Goal: Task Accomplishment & Management: Complete application form

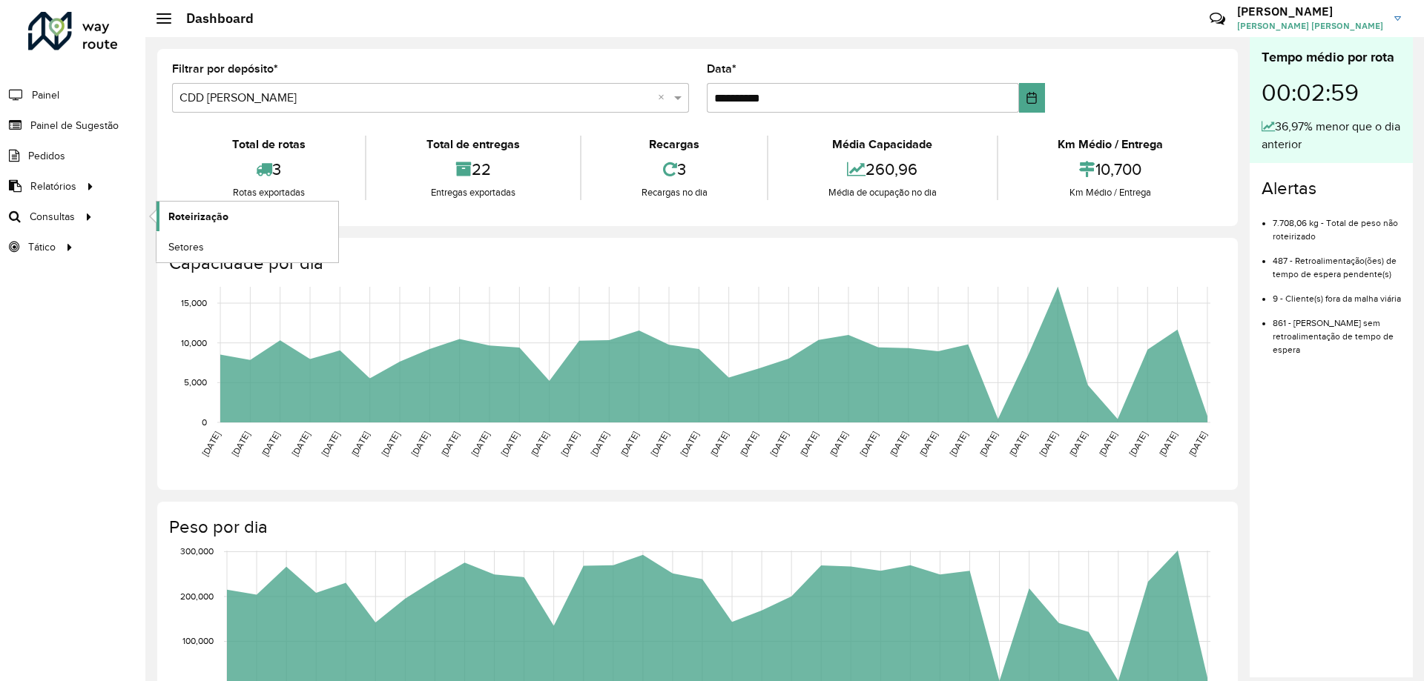
click at [184, 210] on span "Roteirização" at bounding box center [198, 217] width 60 height 16
click at [96, 121] on span "Painel de Sugestão" at bounding box center [76, 126] width 93 height 16
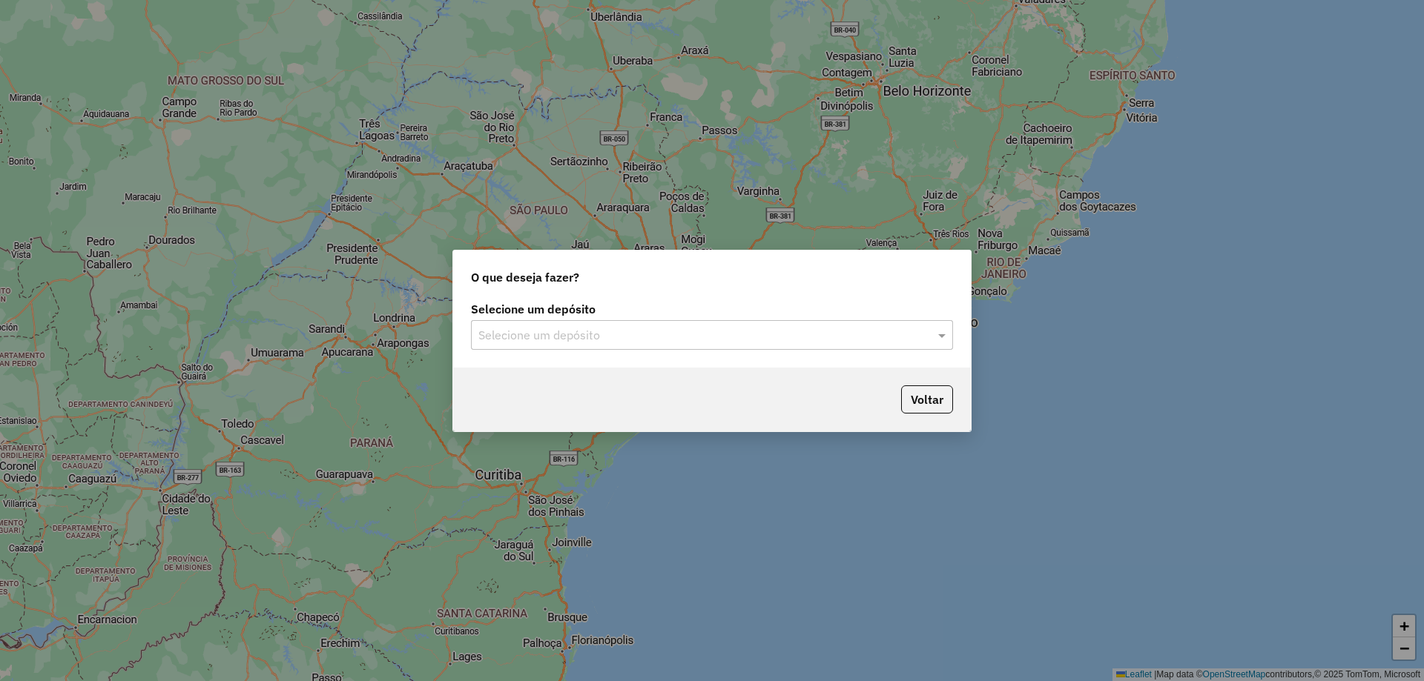
click at [725, 327] on input "text" at bounding box center [696, 336] width 437 height 18
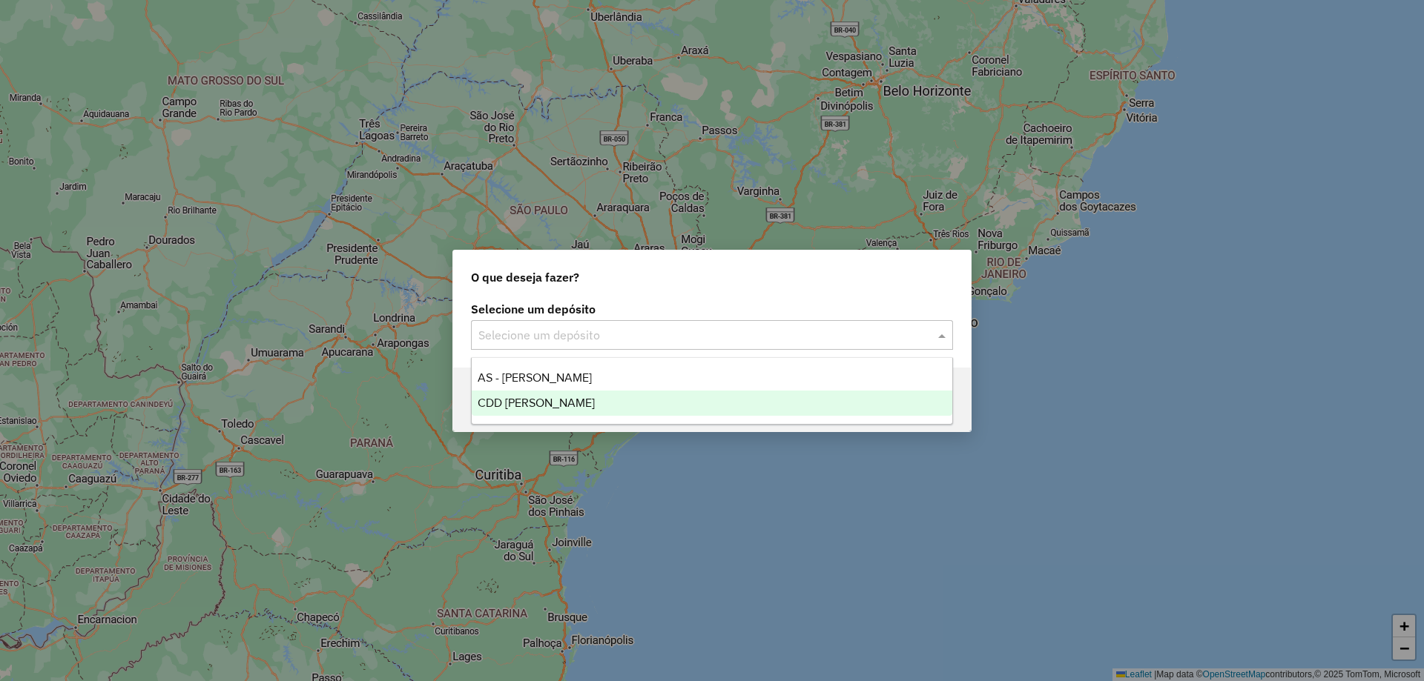
click at [634, 397] on div "CDD [PERSON_NAME]" at bounding box center [712, 403] width 480 height 25
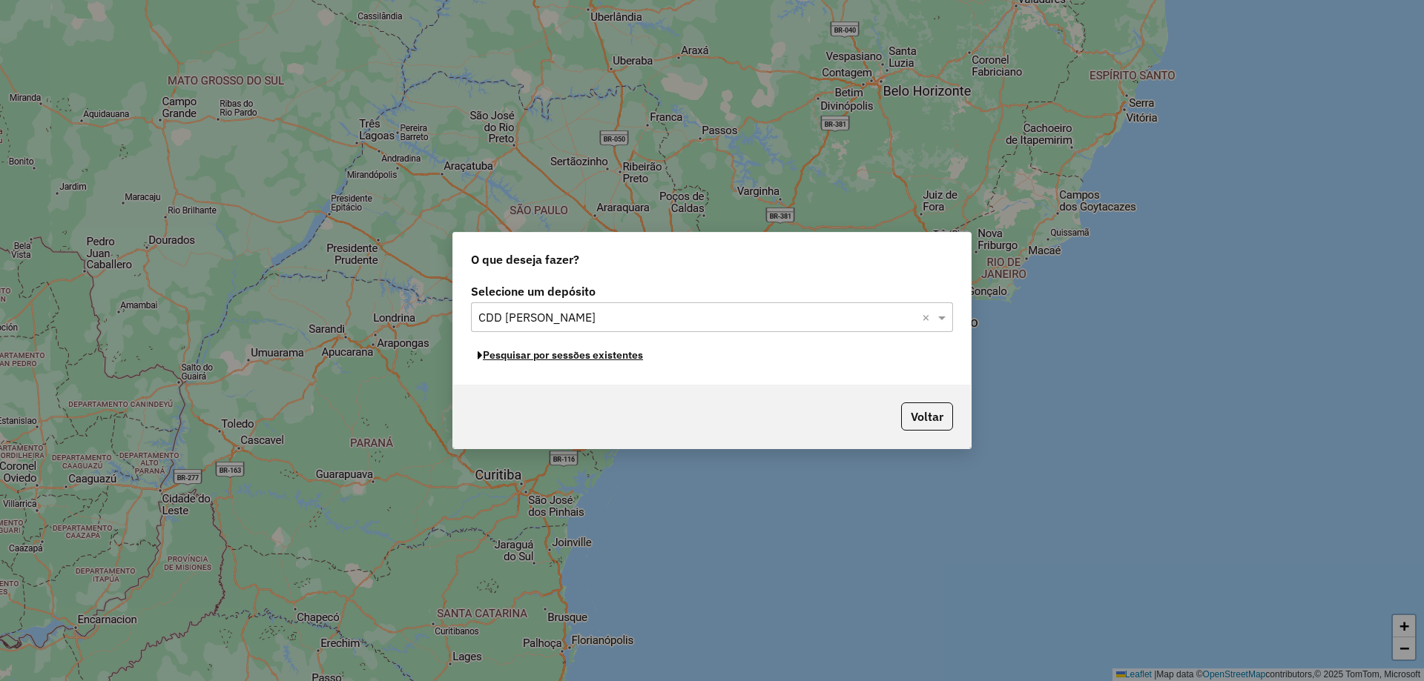
click at [610, 358] on button "Pesquisar por sessões existentes" at bounding box center [560, 355] width 179 height 23
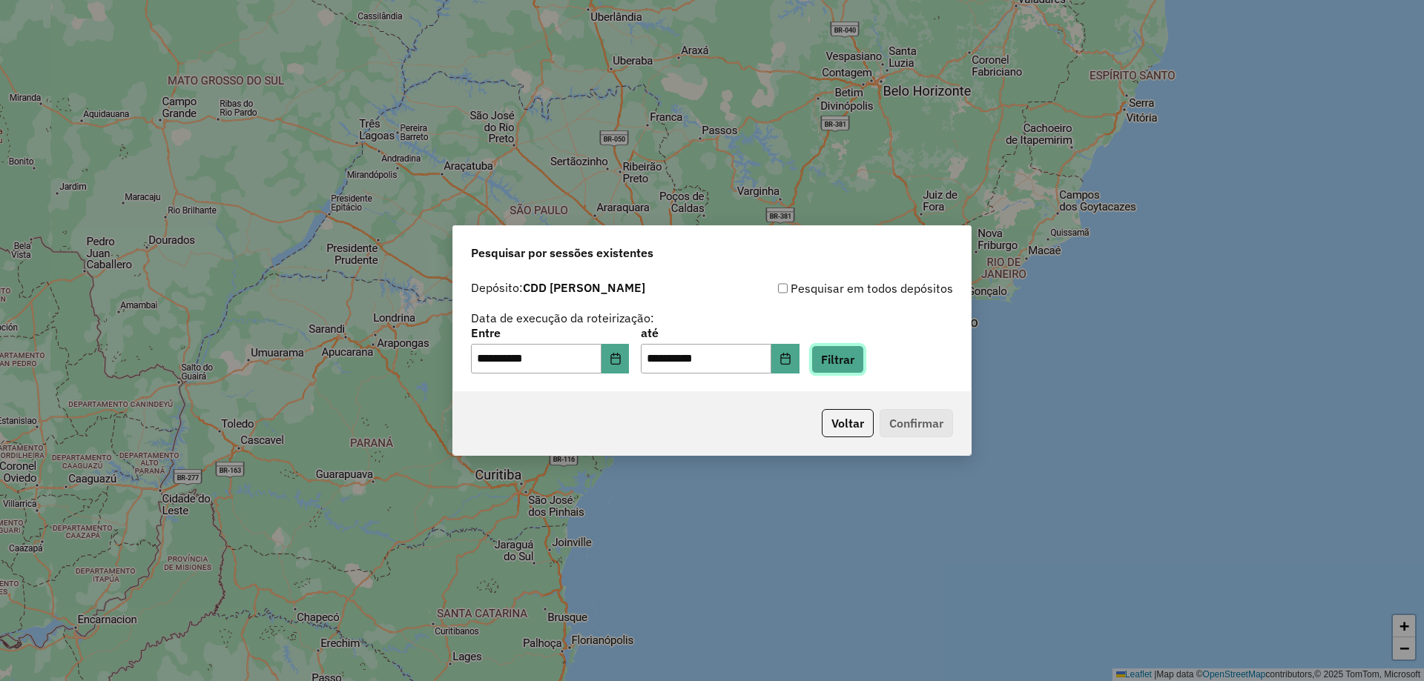
click at [862, 363] on button "Filtrar" at bounding box center [837, 360] width 53 height 28
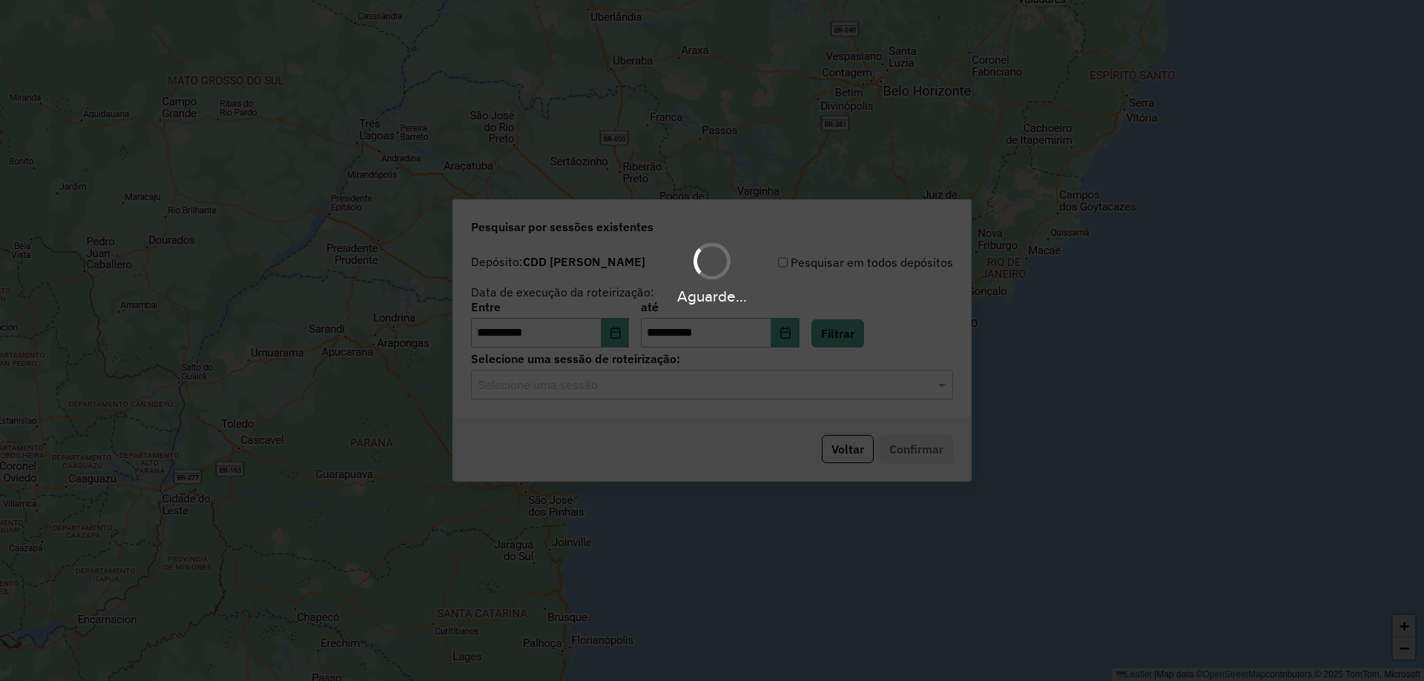
click at [707, 392] on input "text" at bounding box center [696, 386] width 437 height 18
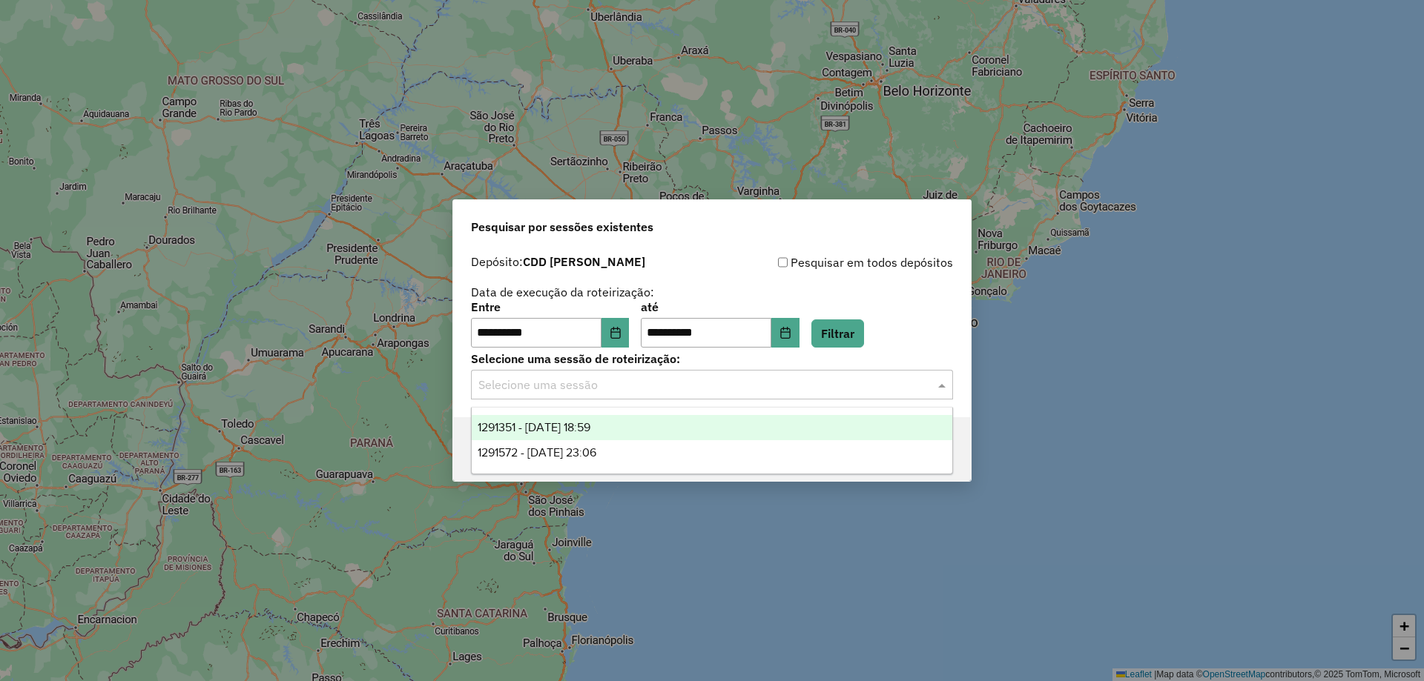
click at [623, 429] on div "1291351 - [DATE] 18:59" at bounding box center [712, 427] width 480 height 25
click at [623, 429] on div "Voltar Confirmar" at bounding box center [712, 449] width 518 height 64
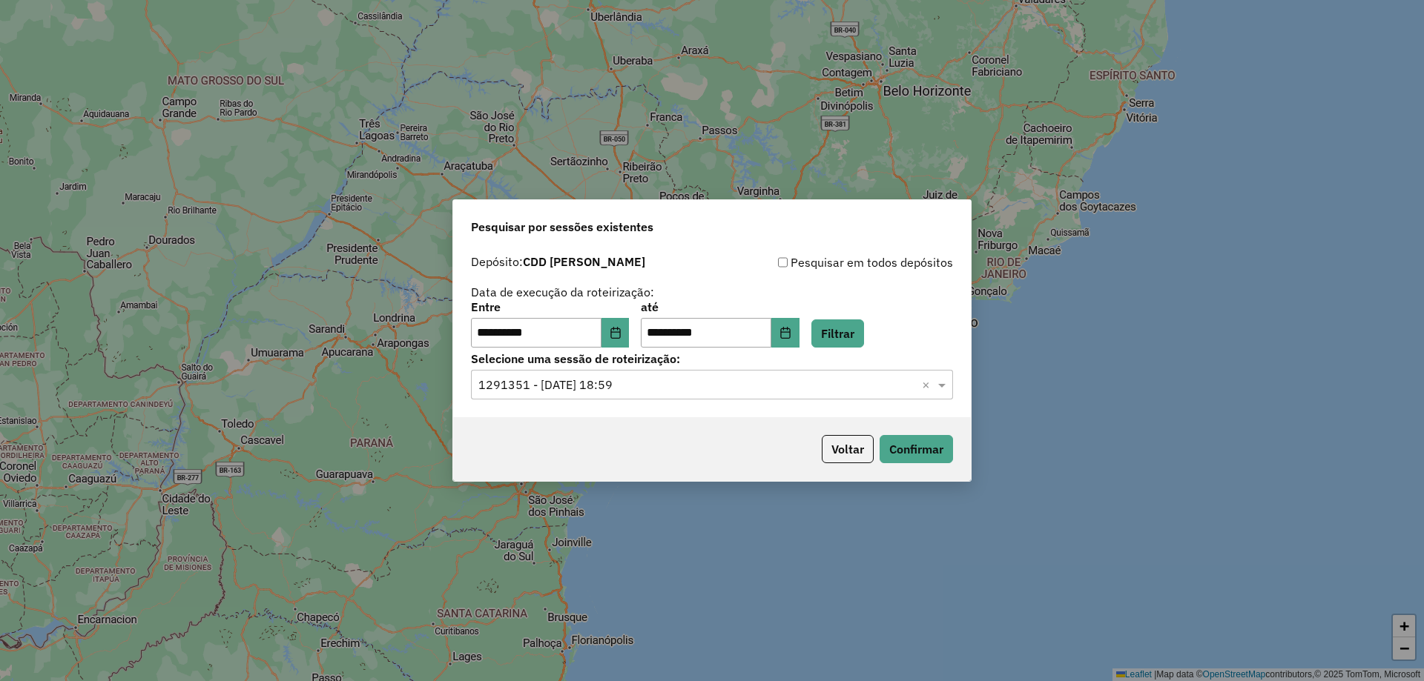
click at [977, 446] on div "**********" at bounding box center [712, 340] width 1424 height 681
click at [951, 449] on button "Confirmar" at bounding box center [915, 449] width 73 height 28
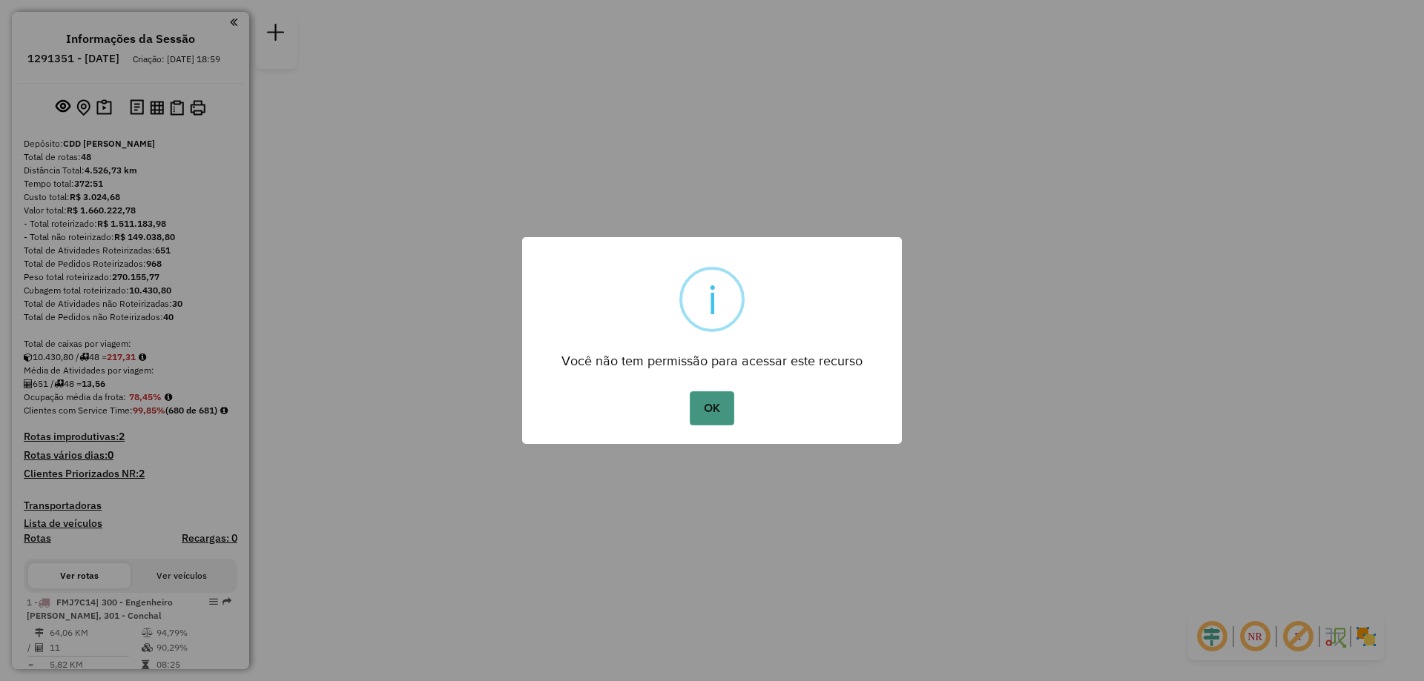
click at [715, 408] on button "OK" at bounding box center [712, 409] width 44 height 34
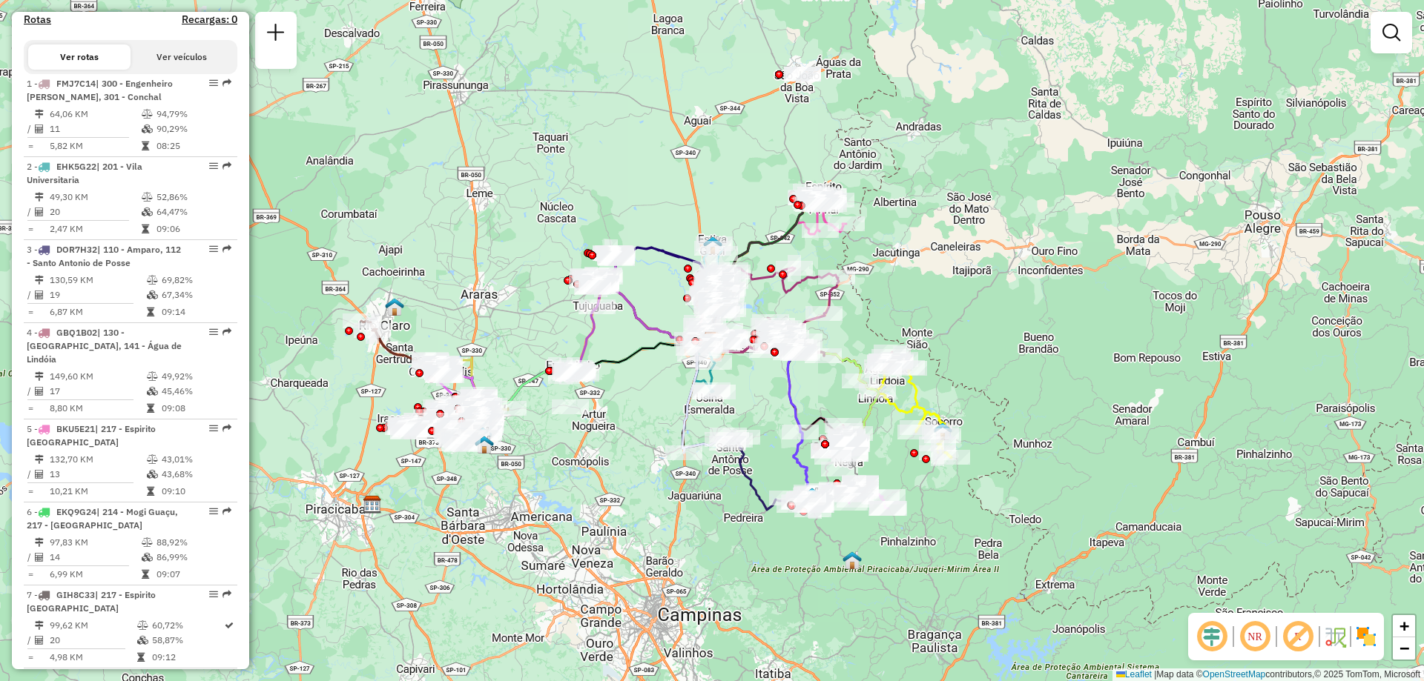
scroll to position [1202, 0]
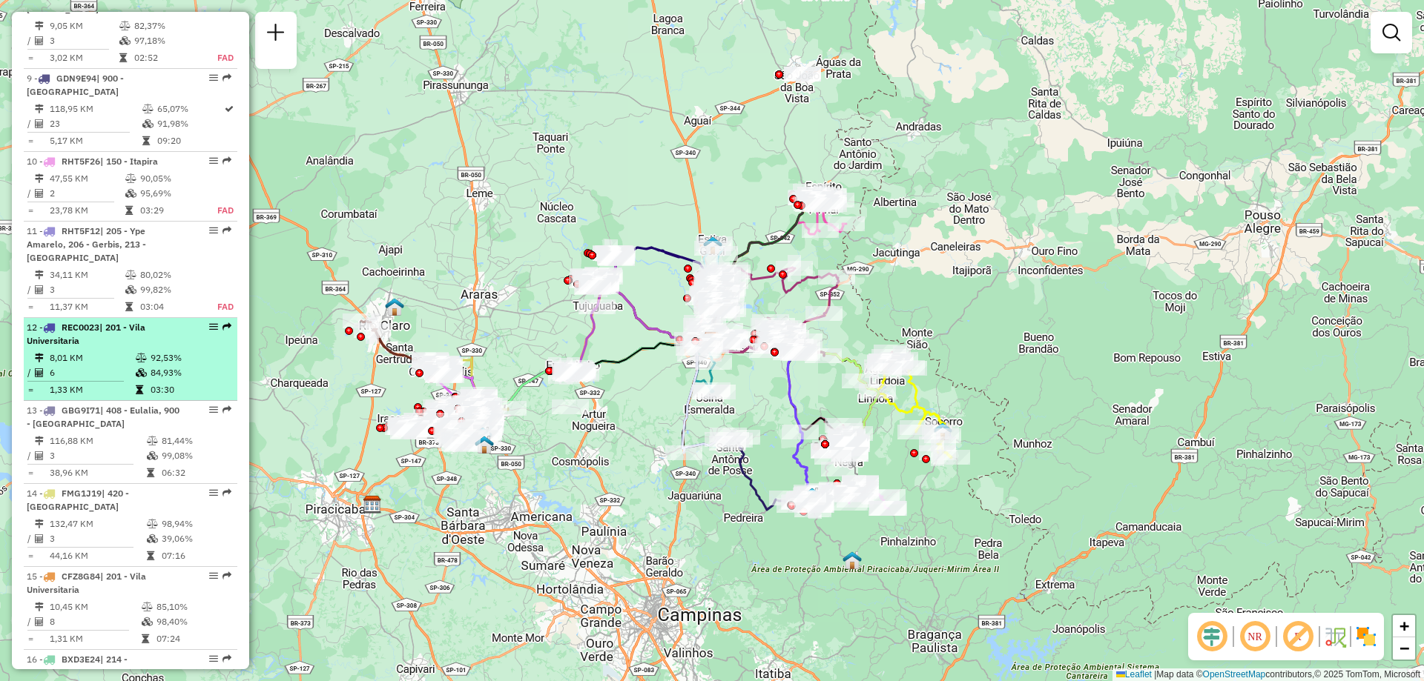
click at [81, 380] on td "6" at bounding box center [92, 373] width 86 height 15
select select "**********"
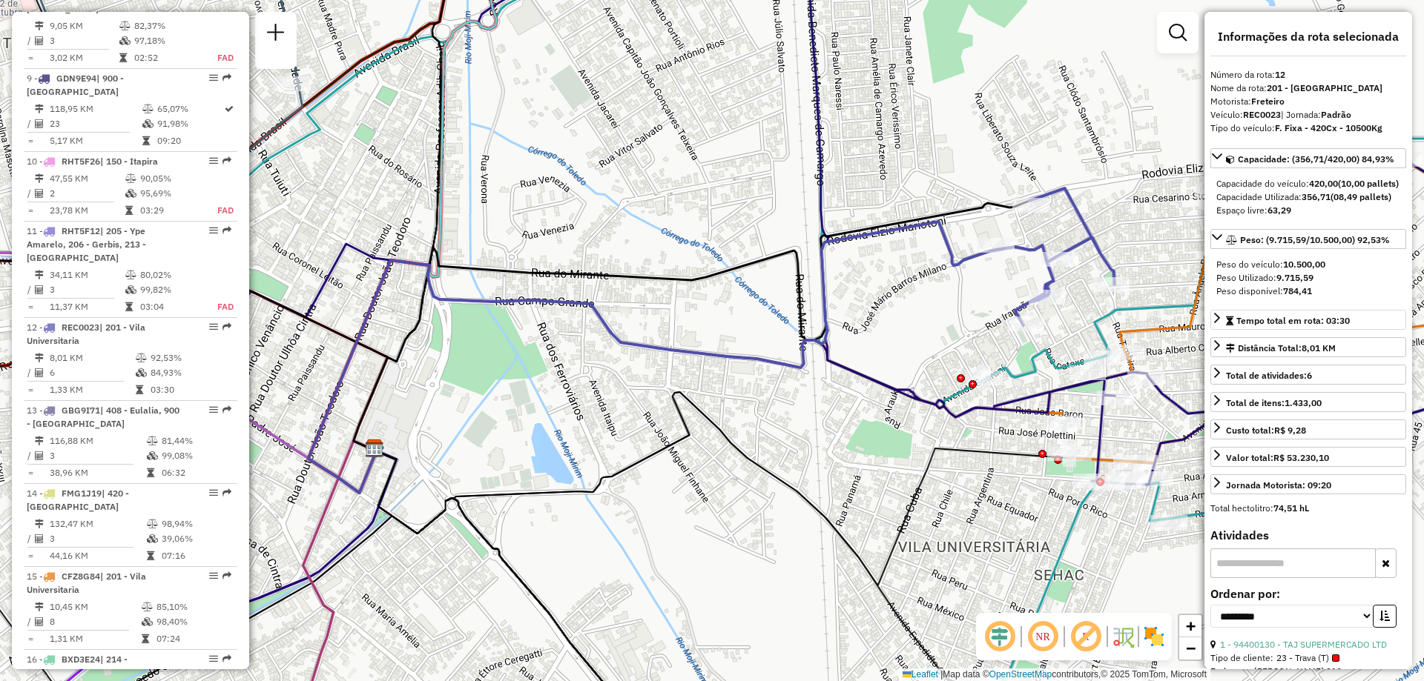
scroll to position [222, 0]
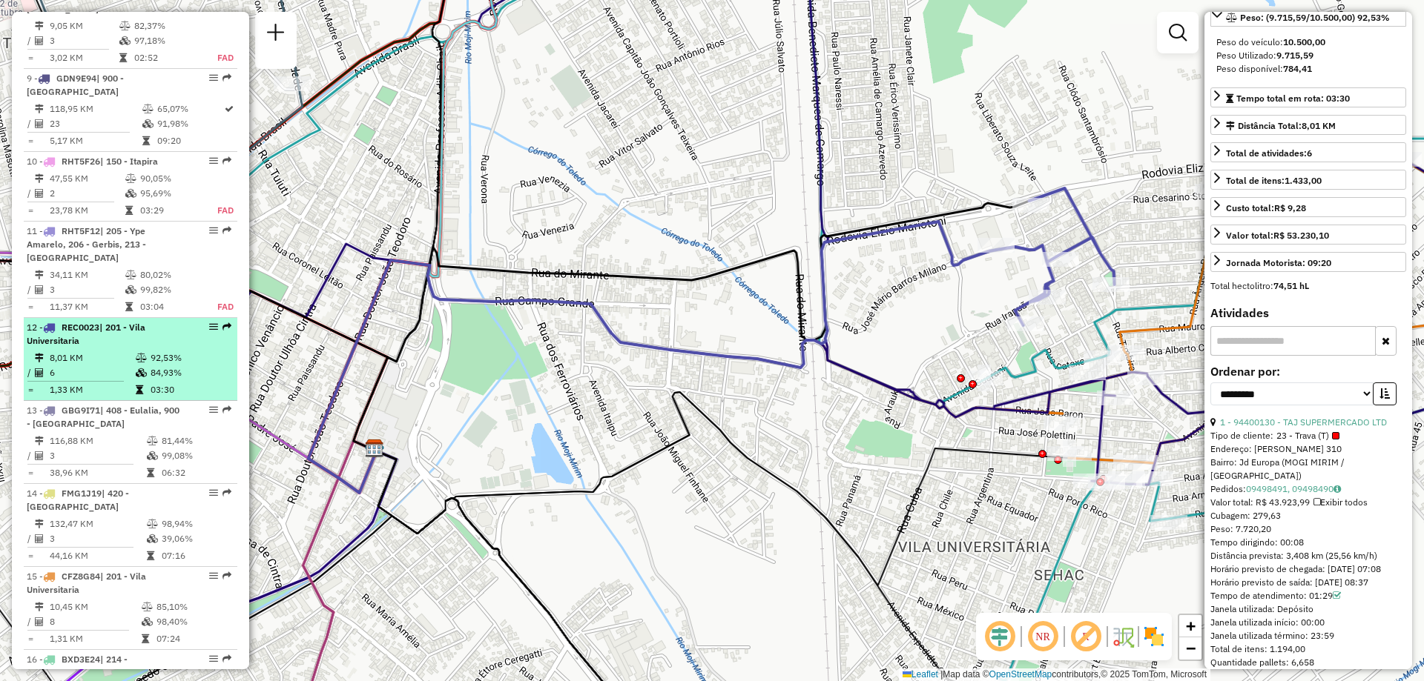
click at [141, 348] on div "12 - REC0023 | 201 - Vila Universitaria" at bounding box center [105, 334] width 157 height 27
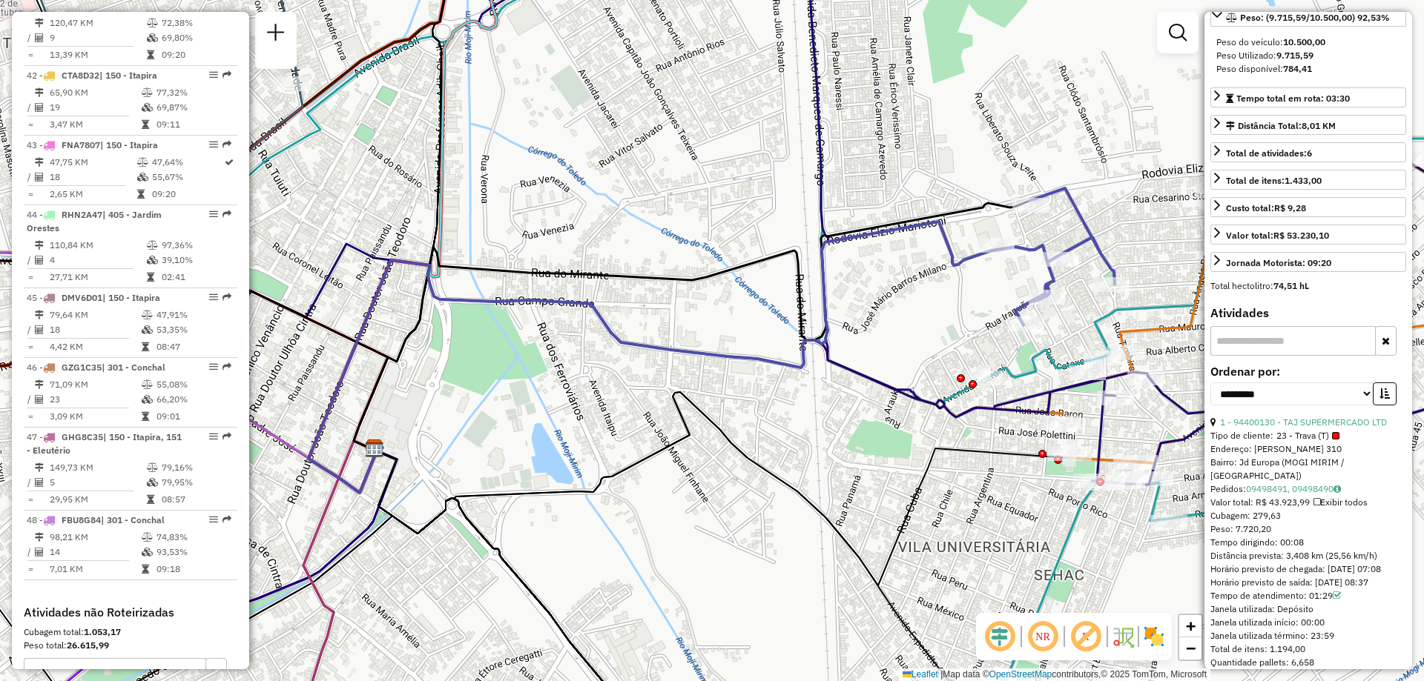
scroll to position [0, 0]
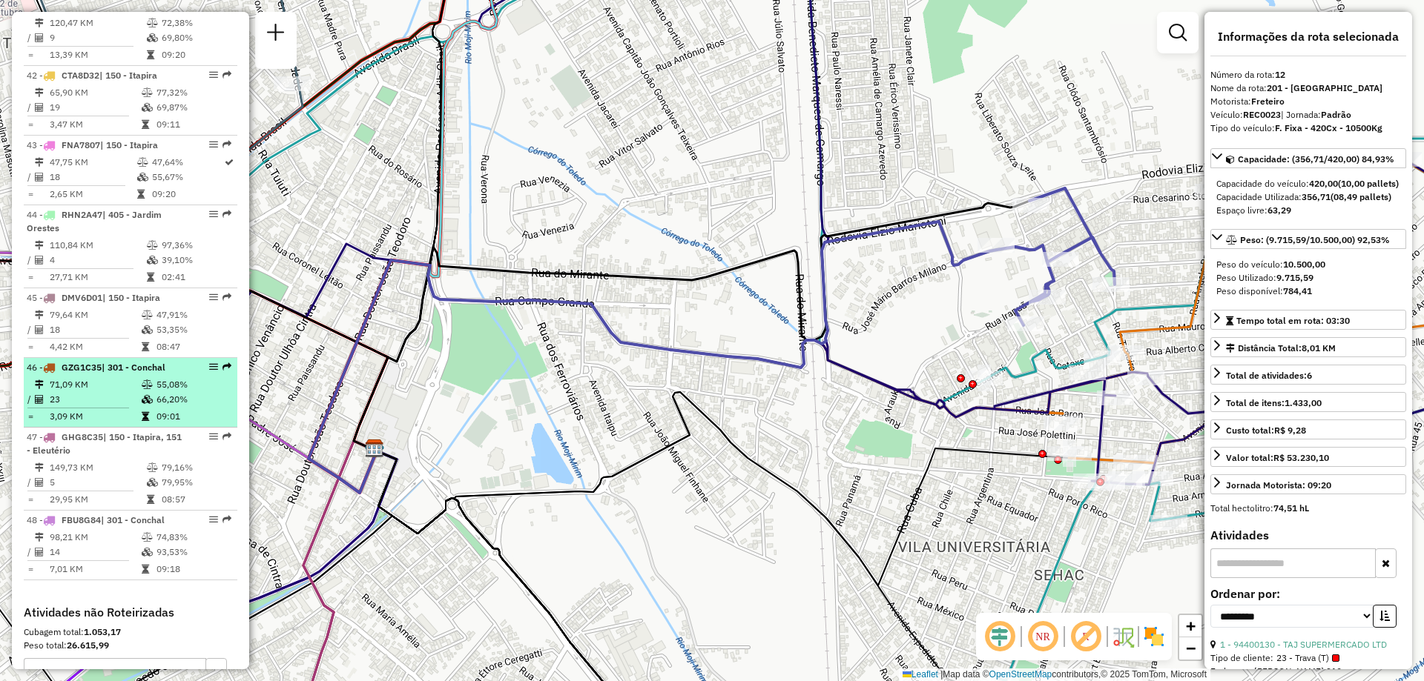
click at [128, 392] on td "23" at bounding box center [95, 399] width 92 height 15
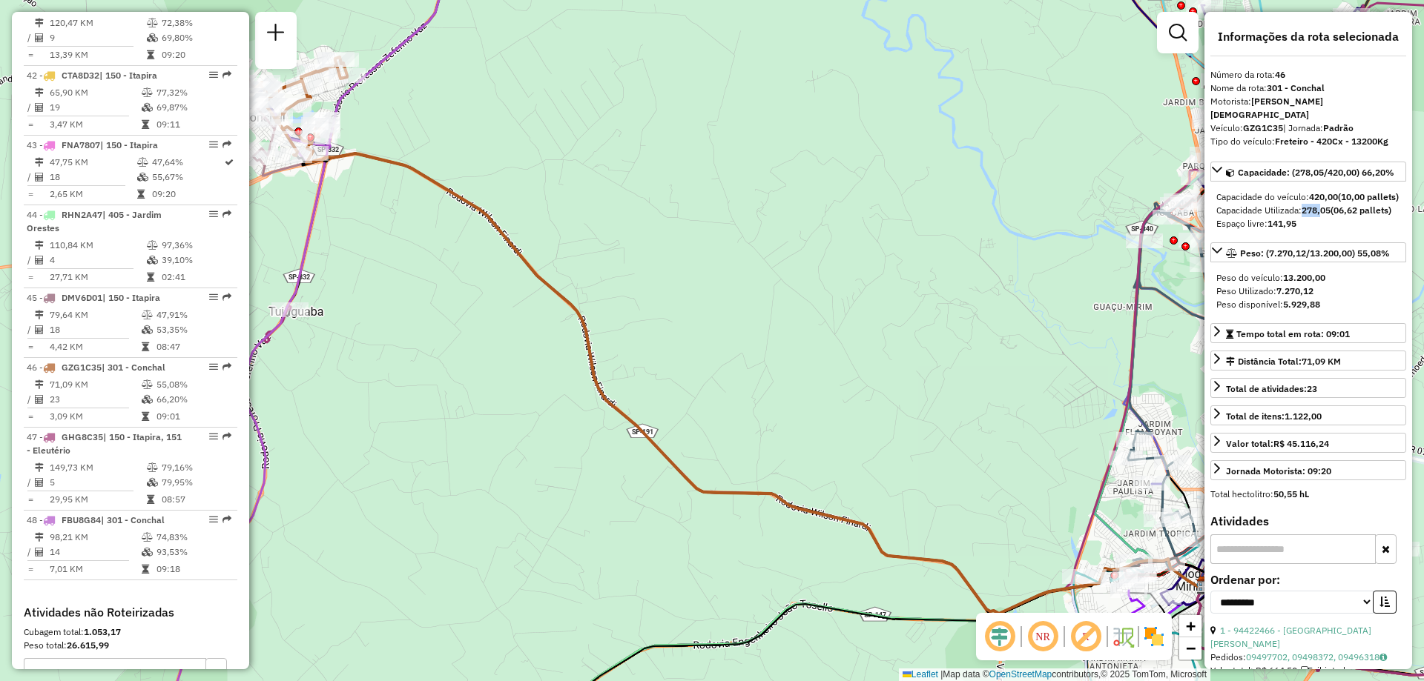
drag, startPoint x: 1304, startPoint y: 208, endPoint x: 1325, endPoint y: 208, distance: 20.8
click at [1325, 208] on strong "278,05" at bounding box center [1315, 210] width 29 height 11
drag, startPoint x: 1305, startPoint y: 211, endPoint x: 1332, endPoint y: 211, distance: 27.4
click at [1330, 211] on strong "278,05" at bounding box center [1315, 210] width 29 height 11
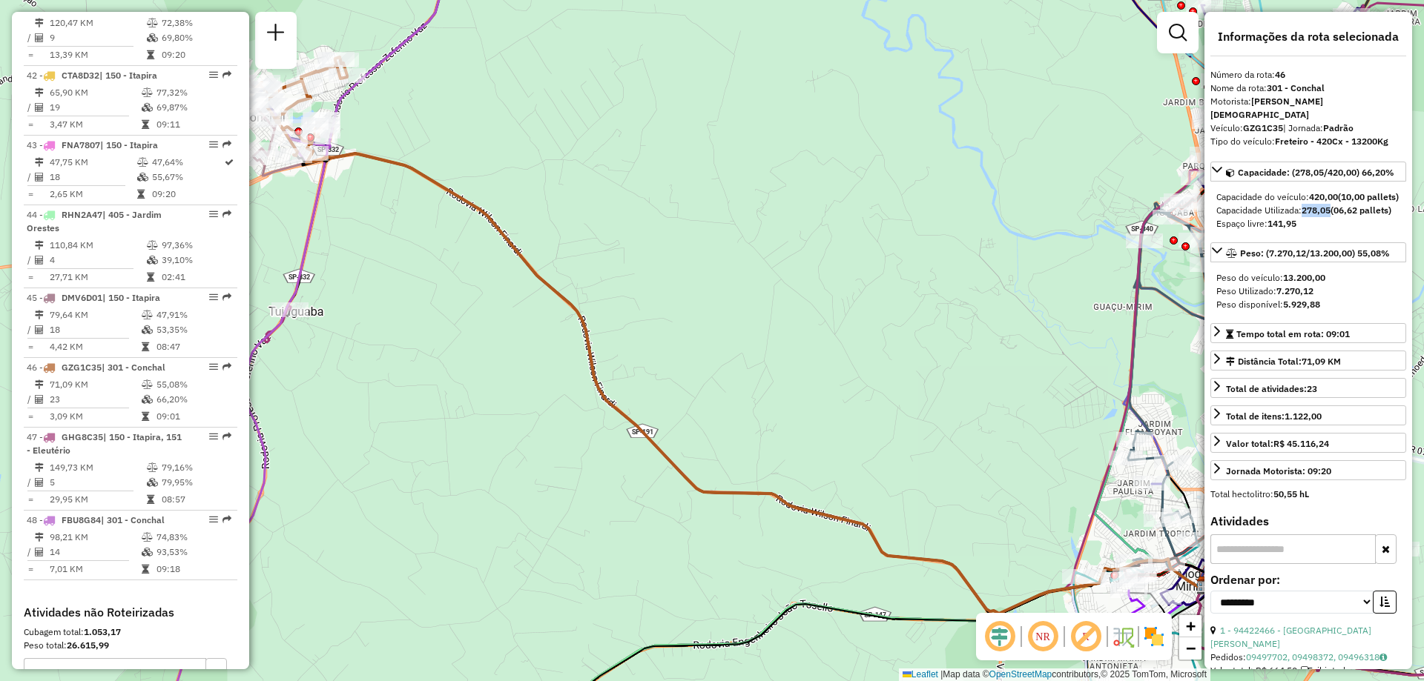
copy strong "278,05"
drag, startPoint x: 1395, startPoint y: 269, endPoint x: 1365, endPoint y: 271, distance: 29.7
click at [1365, 262] on link "Peso: (7.270,12/13.200,00) 55,08%" at bounding box center [1308, 252] width 196 height 20
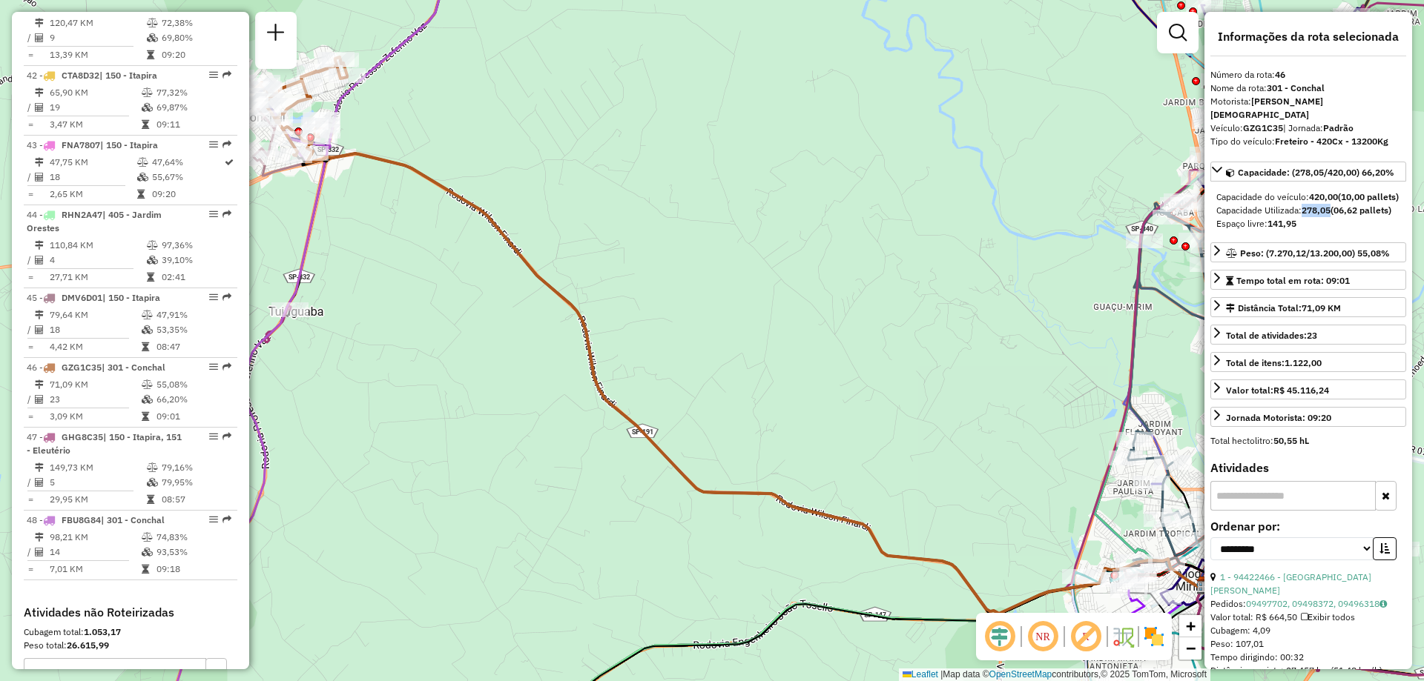
drag, startPoint x: 1273, startPoint y: 128, endPoint x: 1387, endPoint y: 128, distance: 113.5
click at [1387, 135] on div "Tipo do veículo: Freteiro - 420Cx - 13200Kg" at bounding box center [1308, 141] width 196 height 13
copy div "Freteiro - 420Cx - 13200Kg"
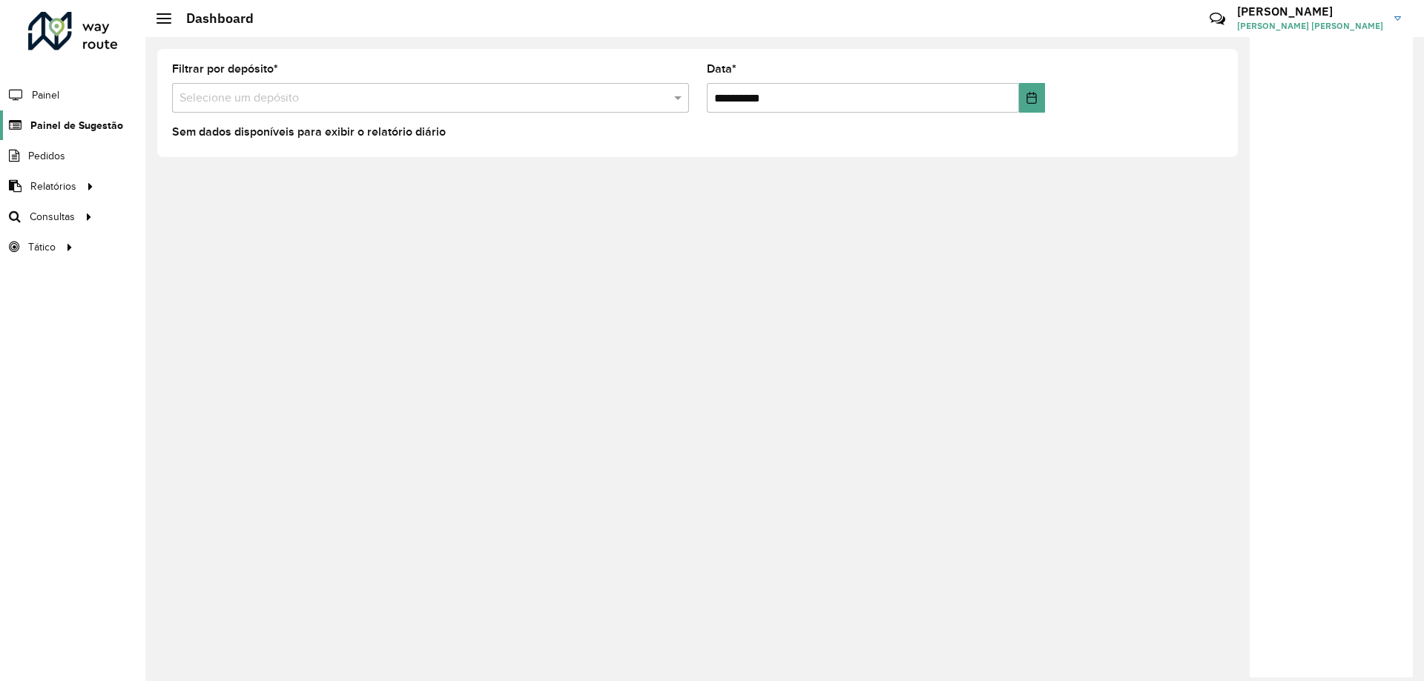
click at [78, 122] on span "Painel de Sugestão" at bounding box center [76, 126] width 93 height 16
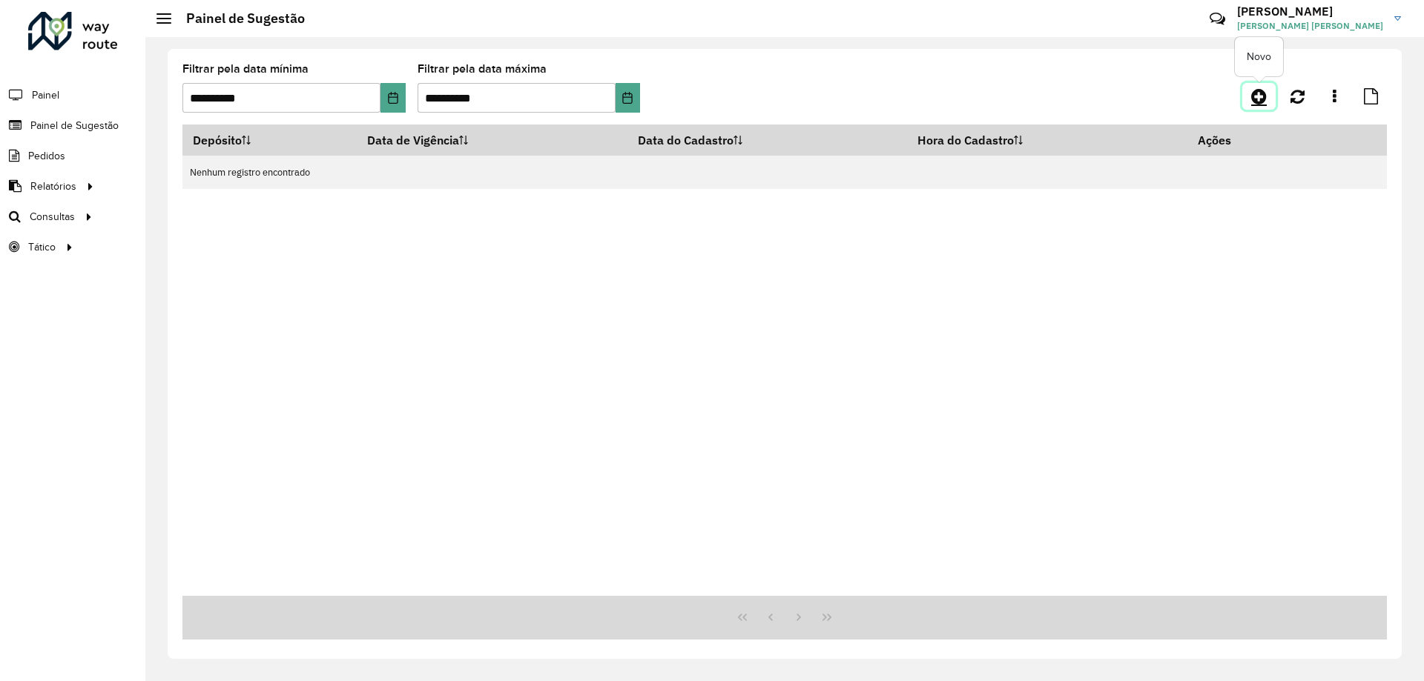
click at [1255, 99] on icon at bounding box center [1259, 96] width 16 height 18
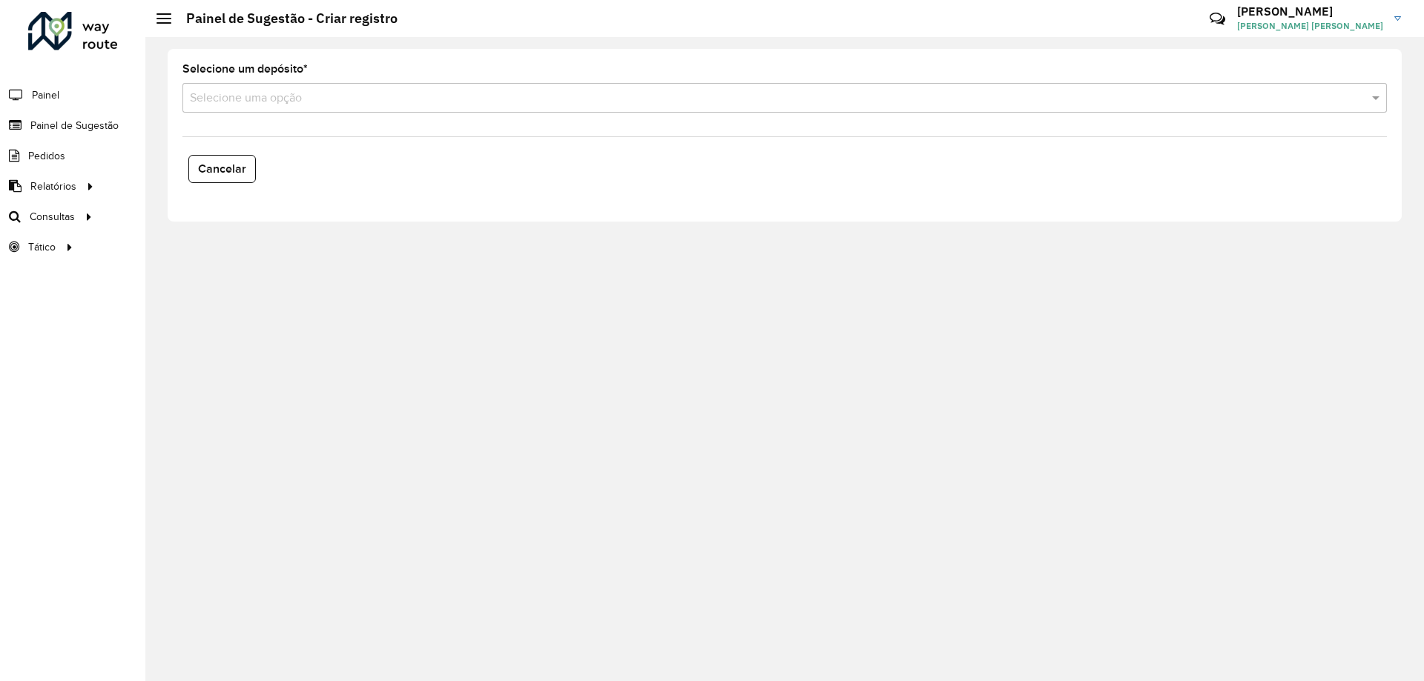
click at [678, 96] on input "text" at bounding box center [770, 99] width 1160 height 18
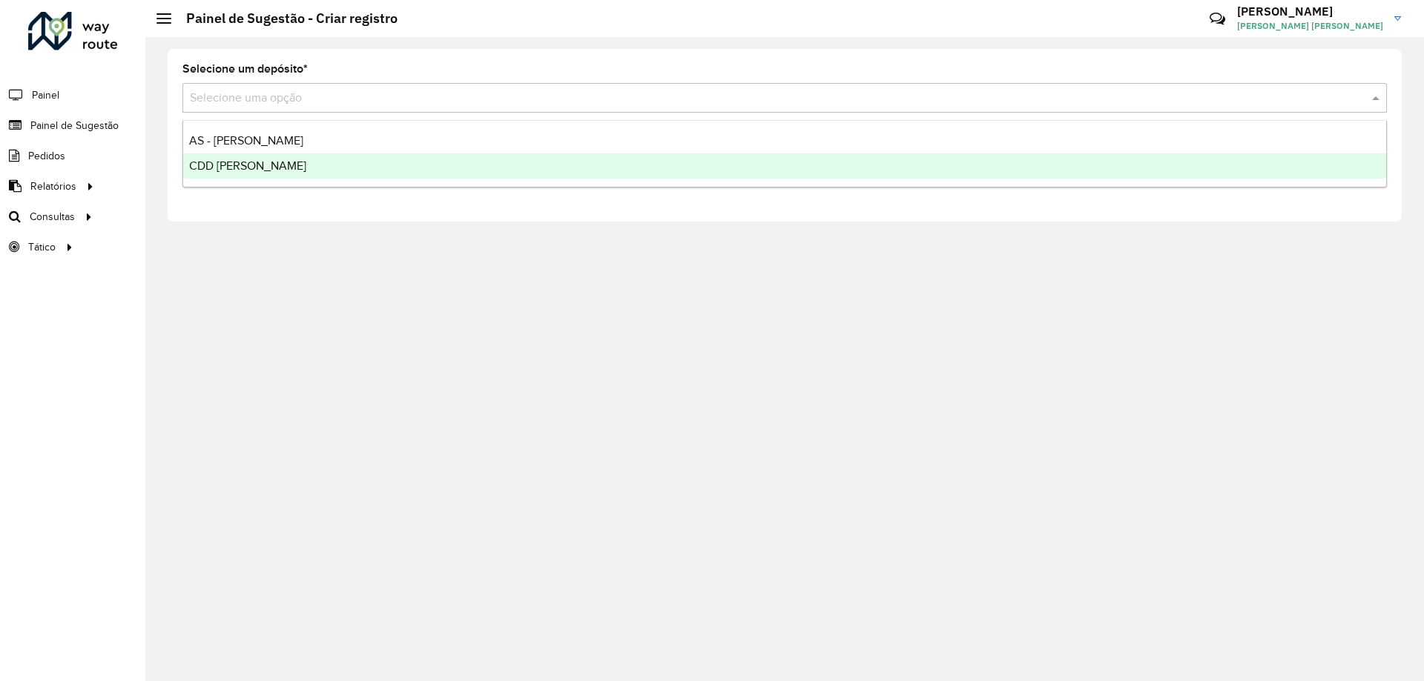
click at [420, 177] on div "CDD [PERSON_NAME]" at bounding box center [784, 165] width 1203 height 25
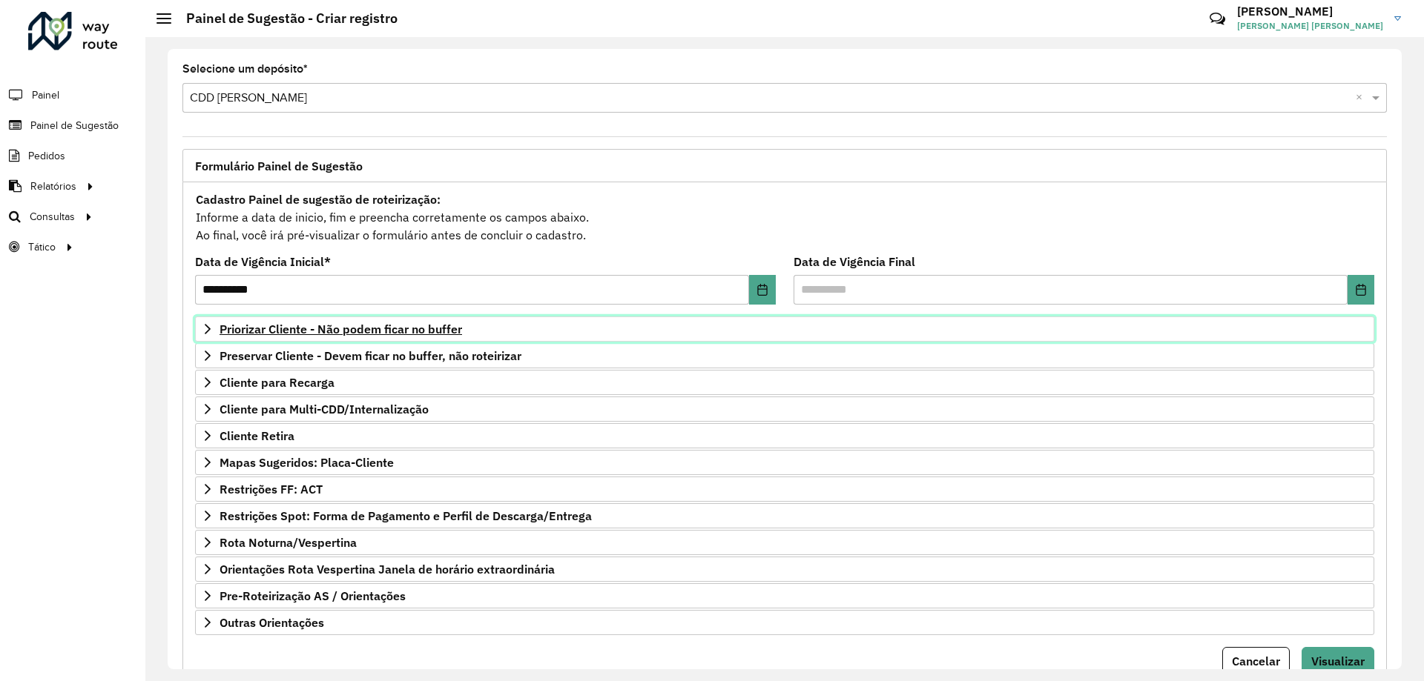
click at [425, 328] on span "Priorizar Cliente - Não podem ficar no buffer" at bounding box center [340, 329] width 242 height 12
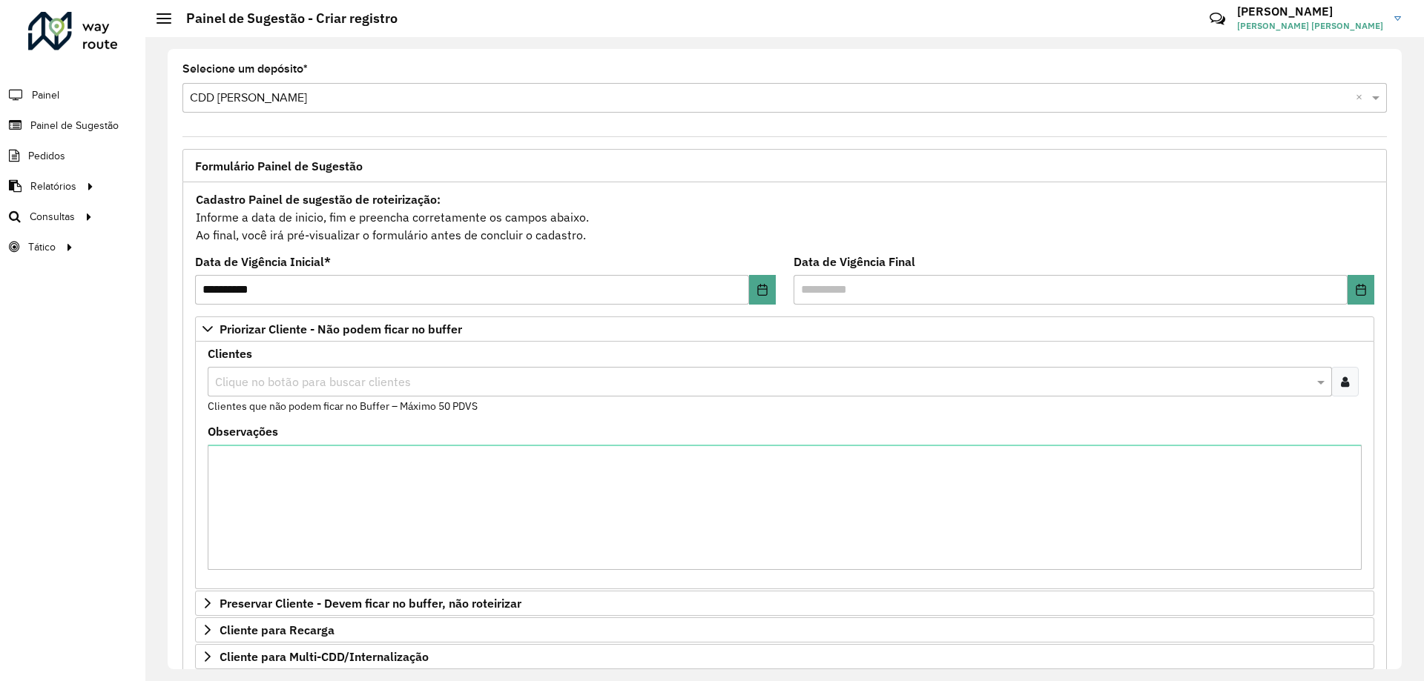
click at [1345, 380] on div at bounding box center [1344, 382] width 27 height 30
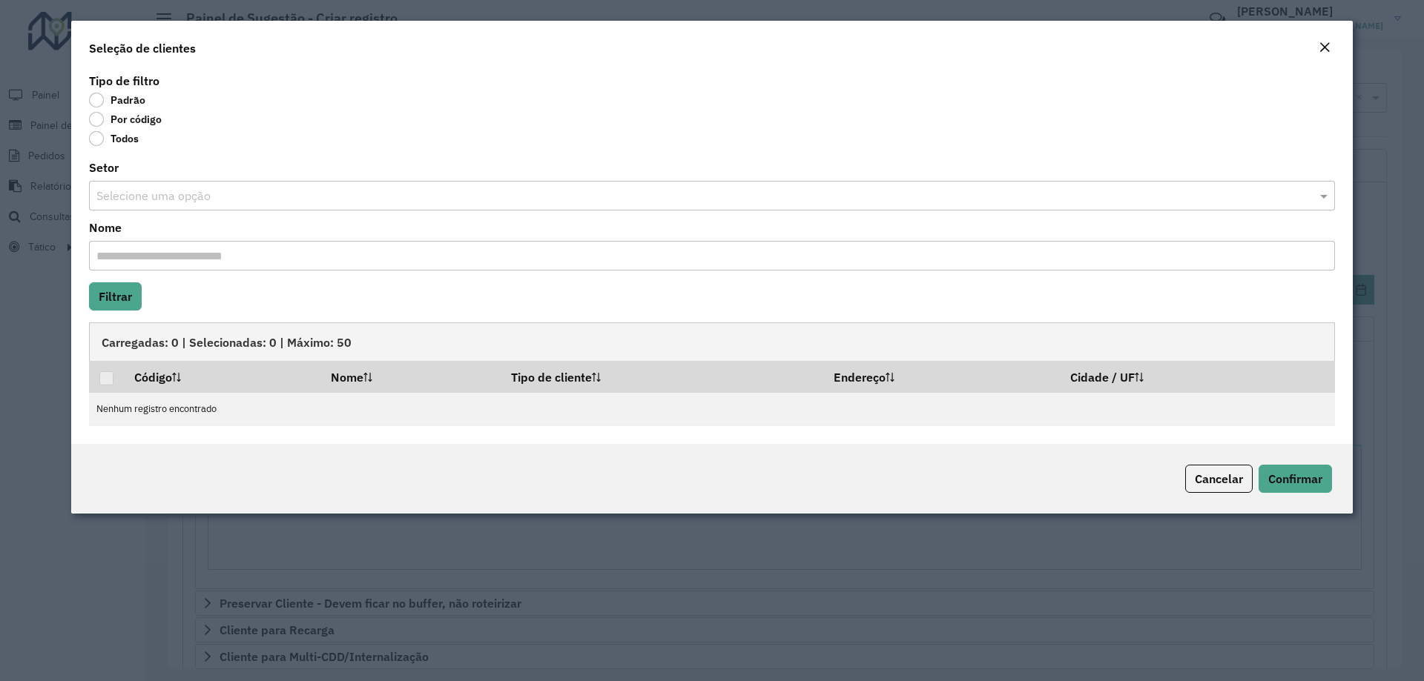
click at [125, 119] on label "Por código" at bounding box center [125, 119] width 73 height 15
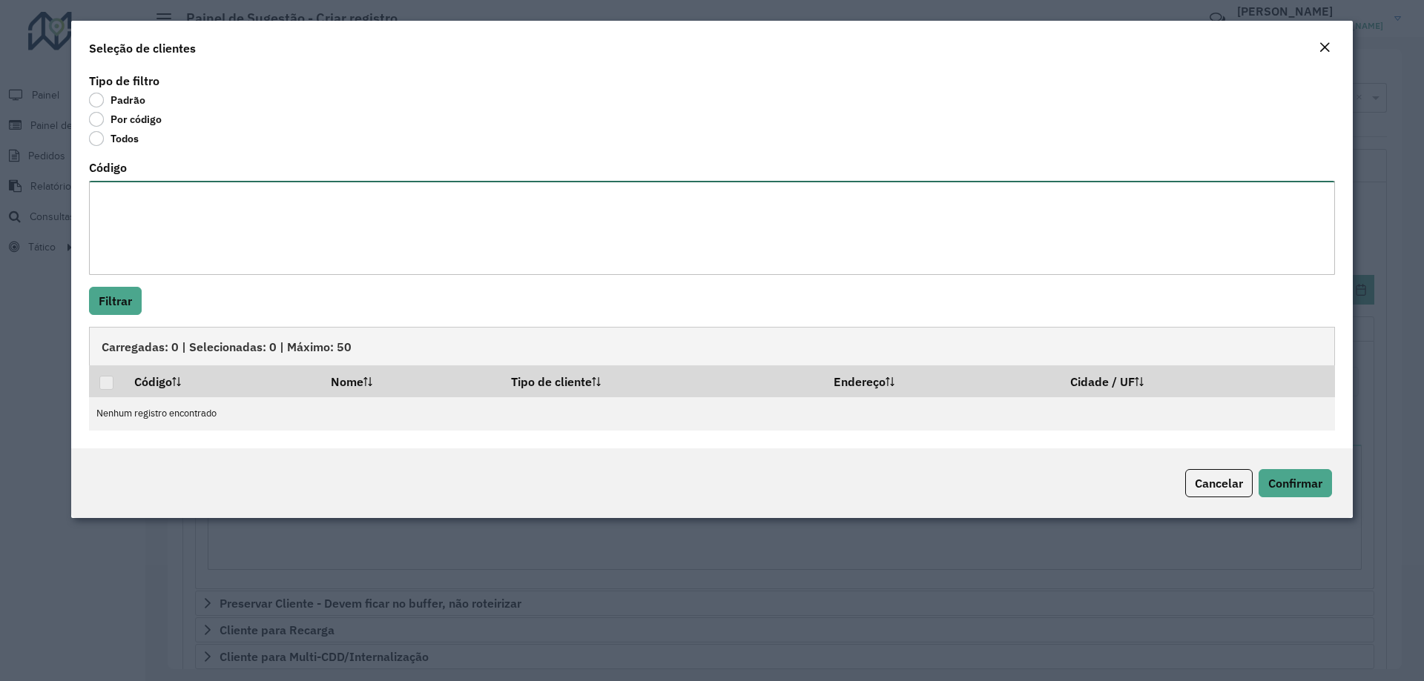
click at [159, 199] on textarea "Código" at bounding box center [712, 228] width 1246 height 94
paste textarea "***** **** **** ***** **** ***** **** ***** ***** **** **** ***** **** ***** **…"
type textarea "***** **** **** ***** **** ***** **** ***** ***** **** **** ***** **** ***** **…"
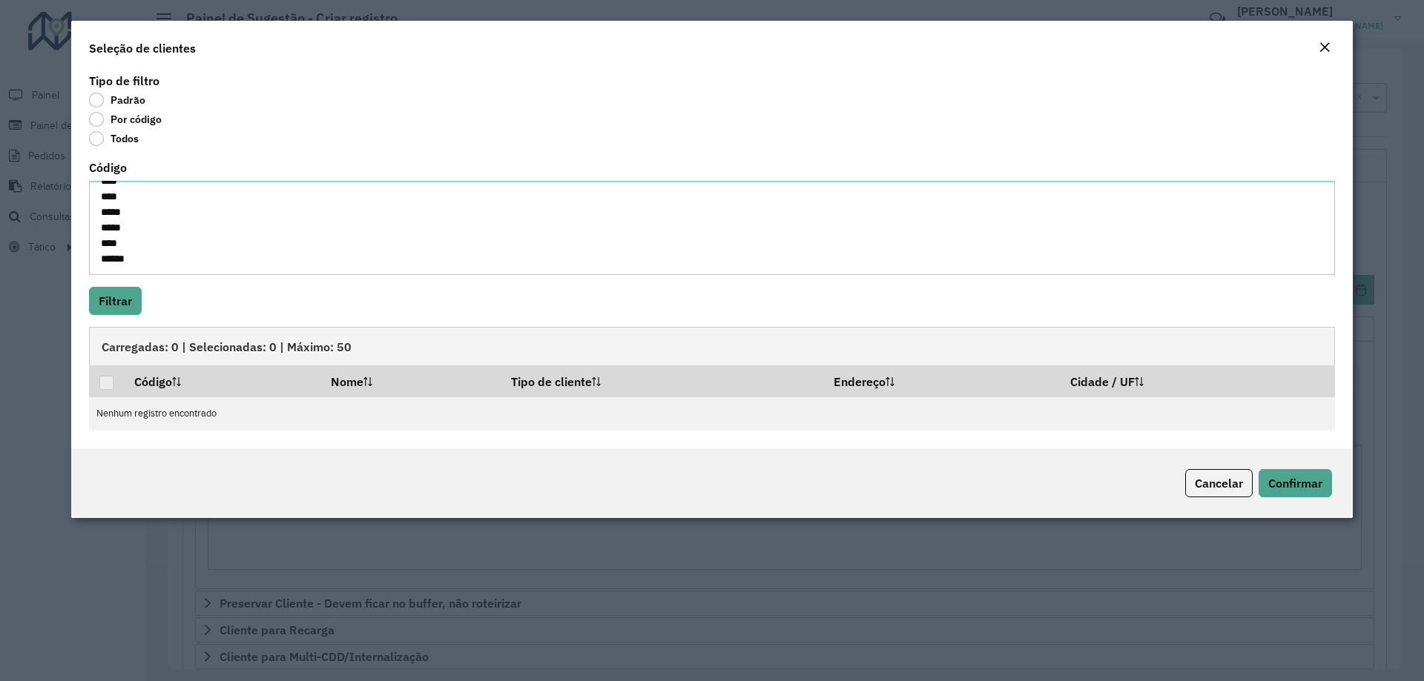
click at [124, 285] on div "Tipo de filtro Padrão Por código Todos Código ***** **** **** ***** **** ***** …" at bounding box center [711, 259] width 1281 height 379
click at [130, 310] on button "Filtrar" at bounding box center [115, 301] width 53 height 28
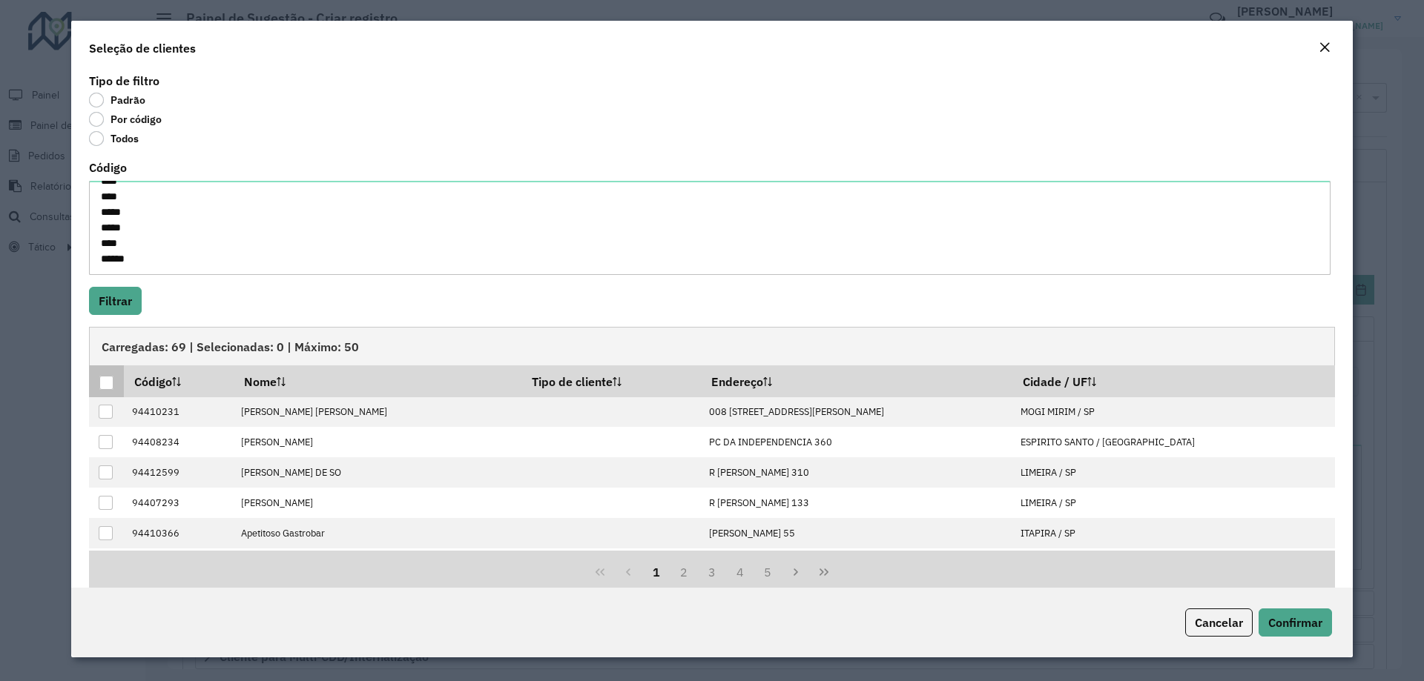
click at [110, 389] on div at bounding box center [106, 383] width 14 height 14
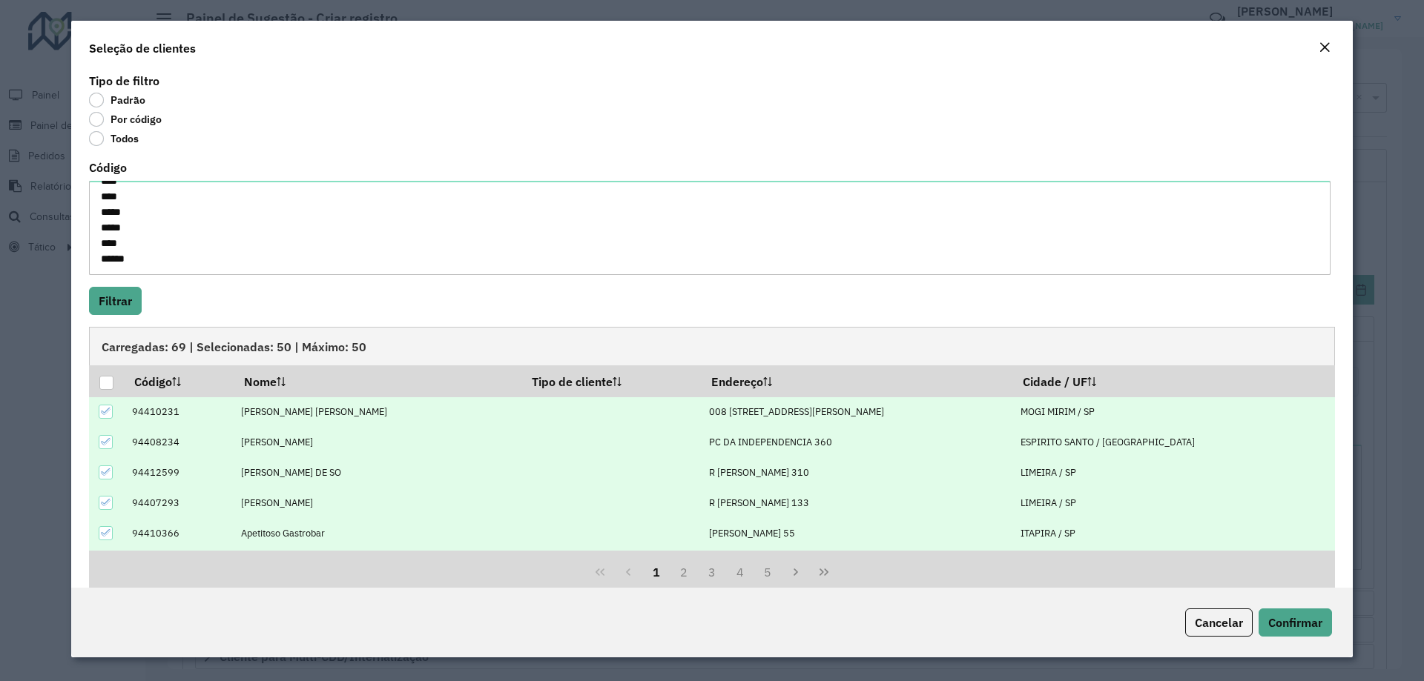
scroll to position [150, 0]
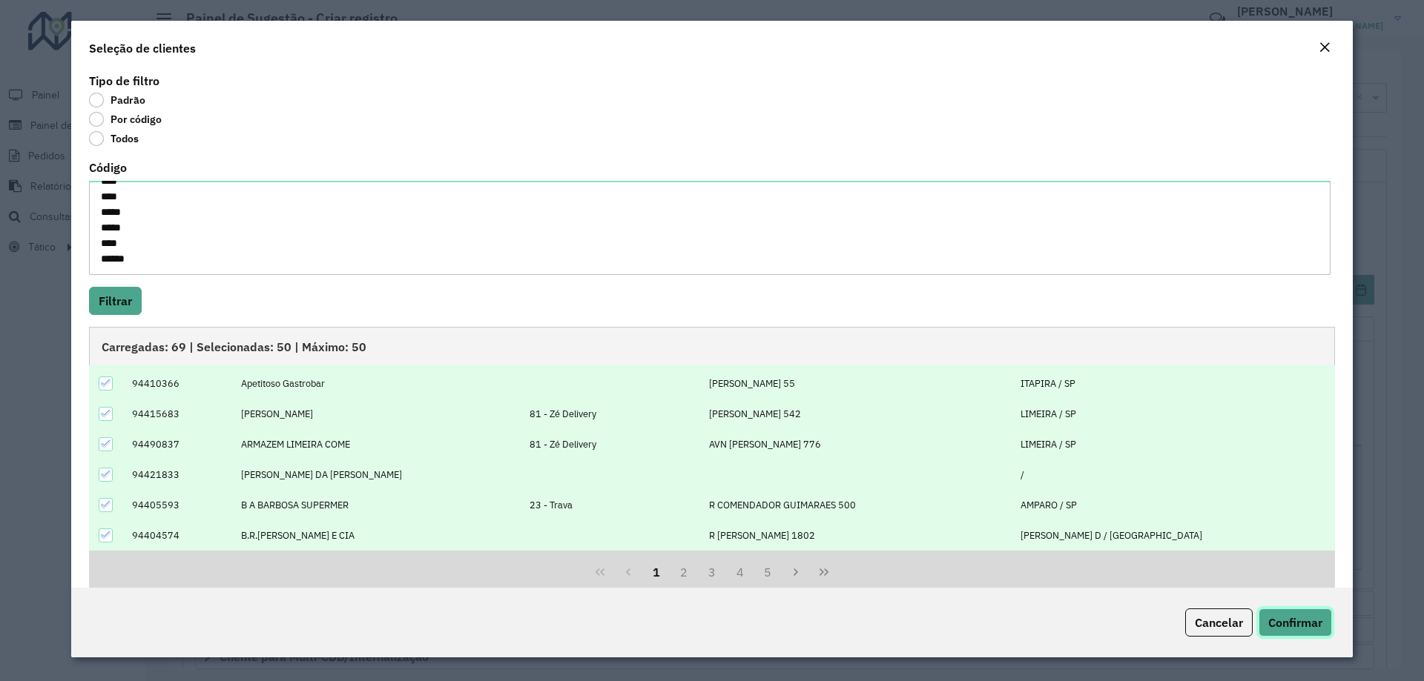
click at [1279, 618] on span "Confirmar" at bounding box center [1295, 622] width 54 height 15
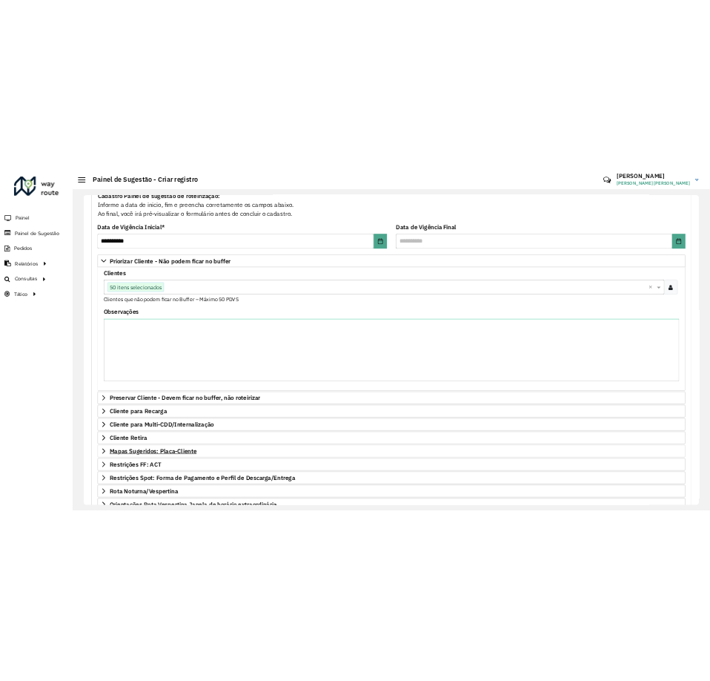
scroll to position [306, 0]
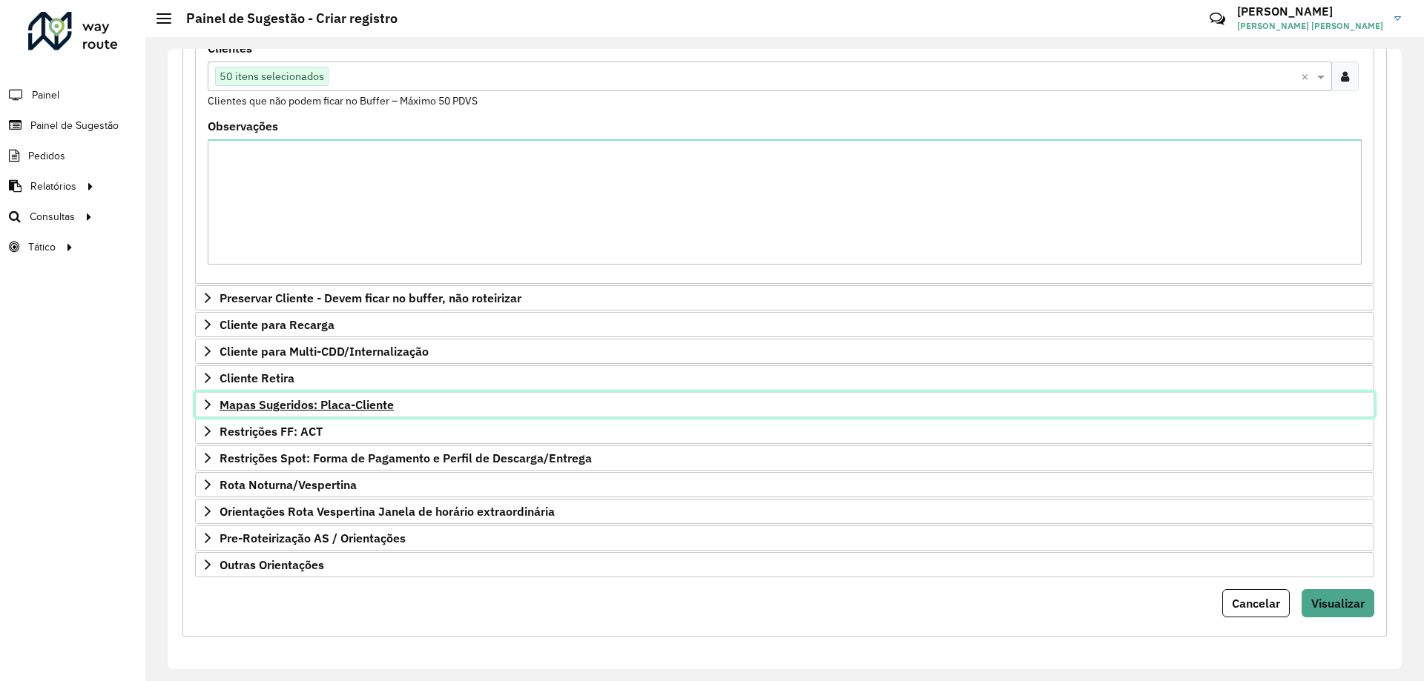
click at [341, 403] on span "Mapas Sugeridos: Placa-Cliente" at bounding box center [306, 405] width 174 height 12
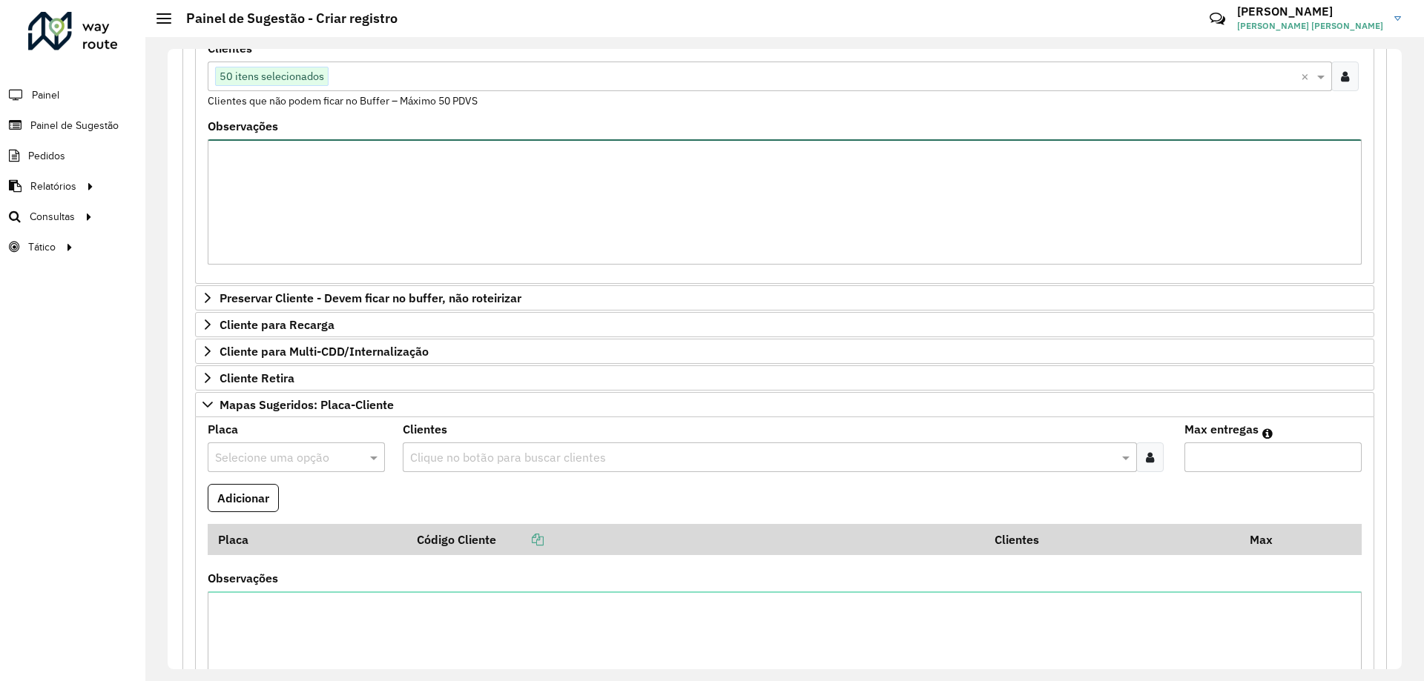
click at [579, 186] on textarea "Observações" at bounding box center [785, 201] width 1154 height 125
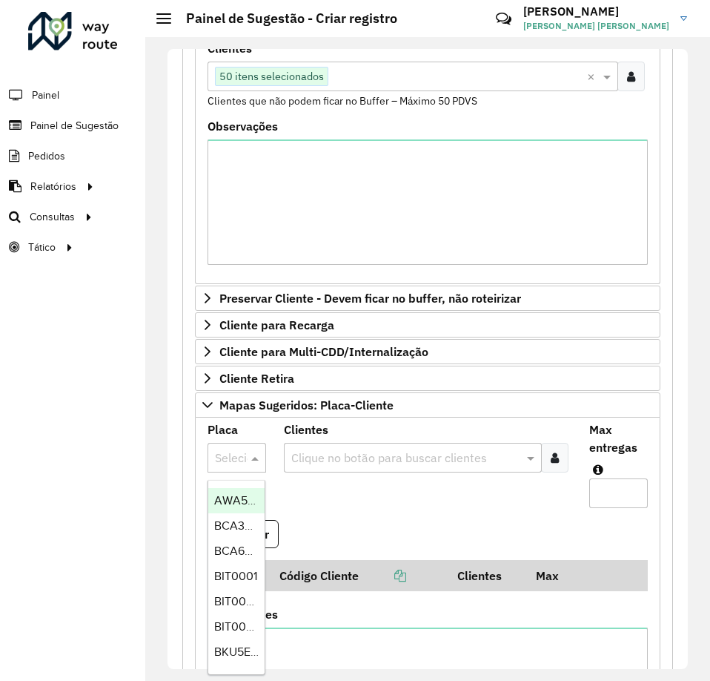
click at [238, 458] on div at bounding box center [237, 457] width 59 height 19
type input "***"
click at [228, 503] on span "CTA8D32" at bounding box center [239, 500] width 51 height 13
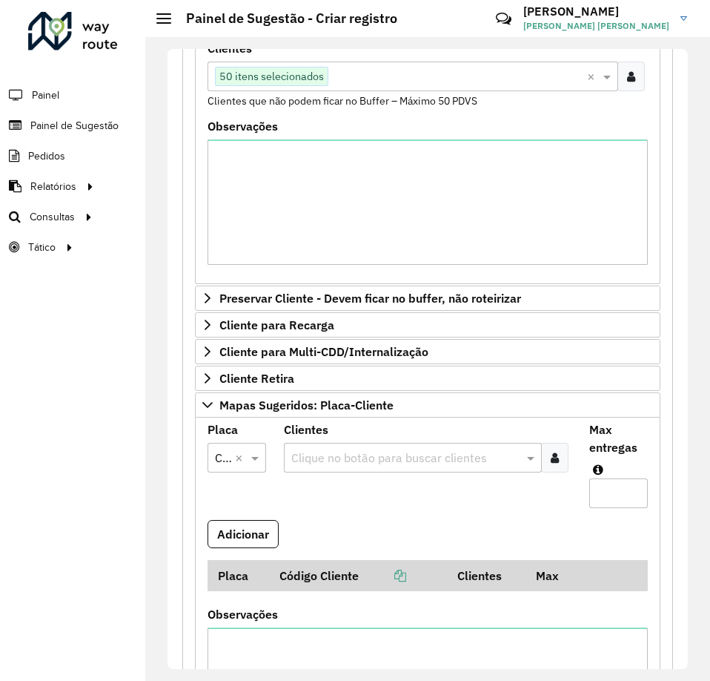
scroll to position [0, 0]
click at [561, 450] on div at bounding box center [554, 458] width 27 height 30
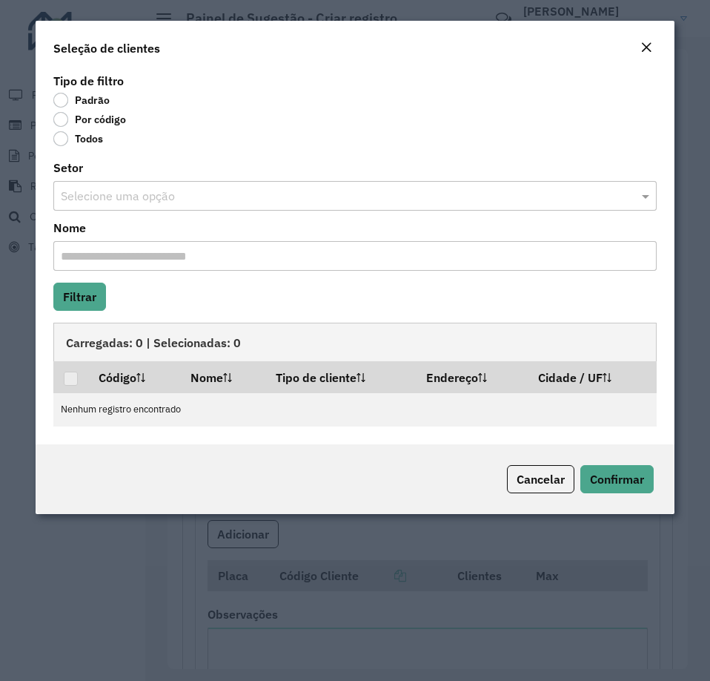
click at [69, 119] on label "Por código" at bounding box center [89, 119] width 73 height 15
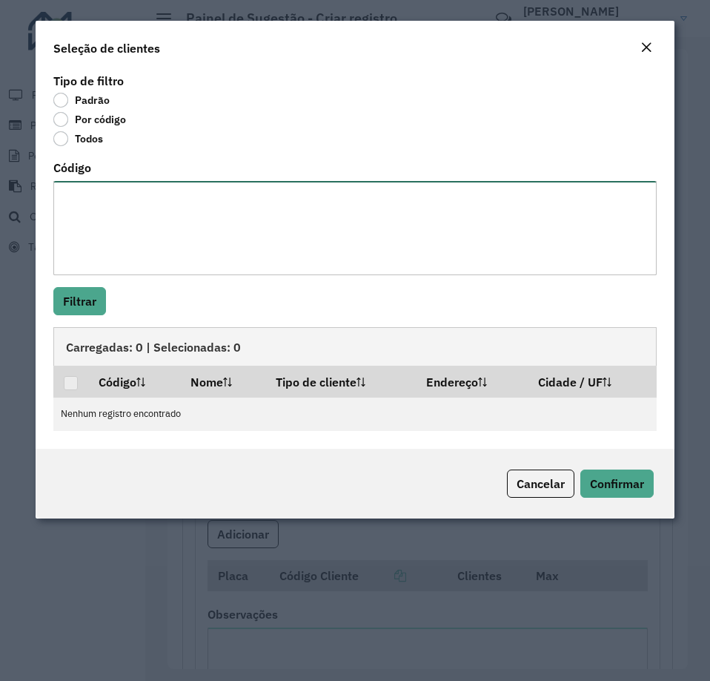
click at [98, 200] on textarea "Código" at bounding box center [355, 228] width 604 height 94
paste textarea "**** **** ***** **** ***** *****"
type textarea "**** **** ***** **** ***** *****"
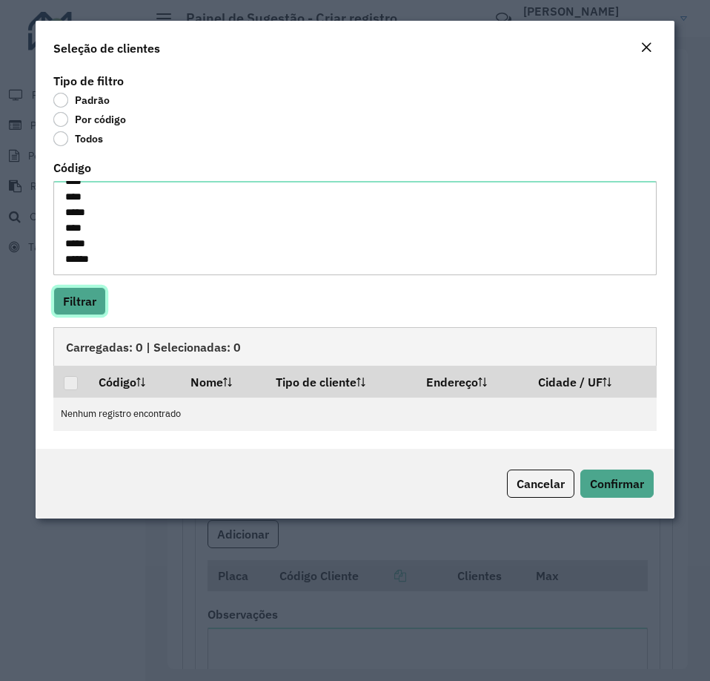
click at [97, 305] on button "Filtrar" at bounding box center [79, 301] width 53 height 28
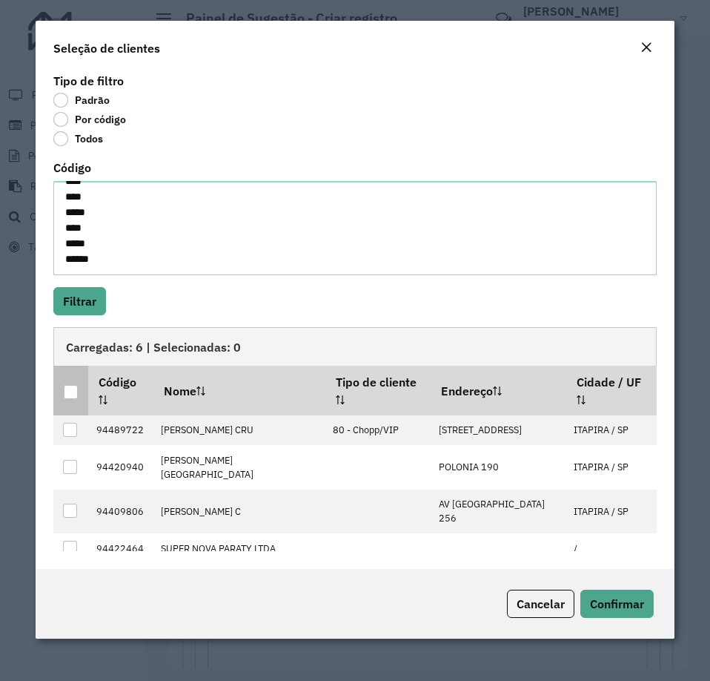
click at [78, 386] on div at bounding box center [71, 392] width 15 height 15
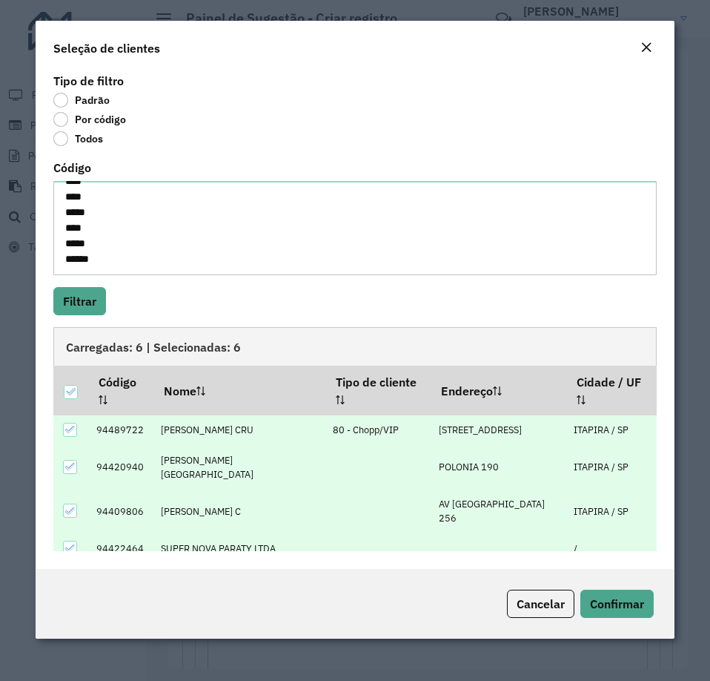
scroll to position [28, 0]
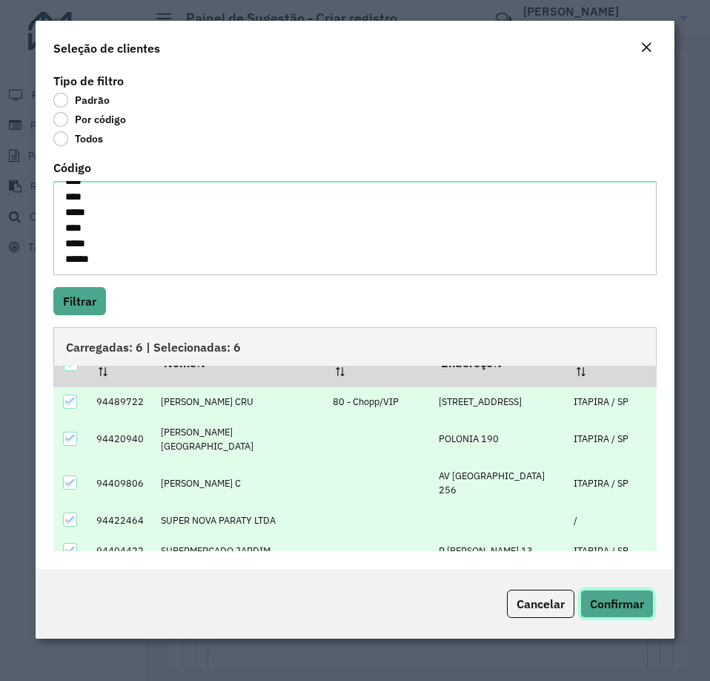
click at [641, 601] on span "Confirmar" at bounding box center [617, 603] width 54 height 15
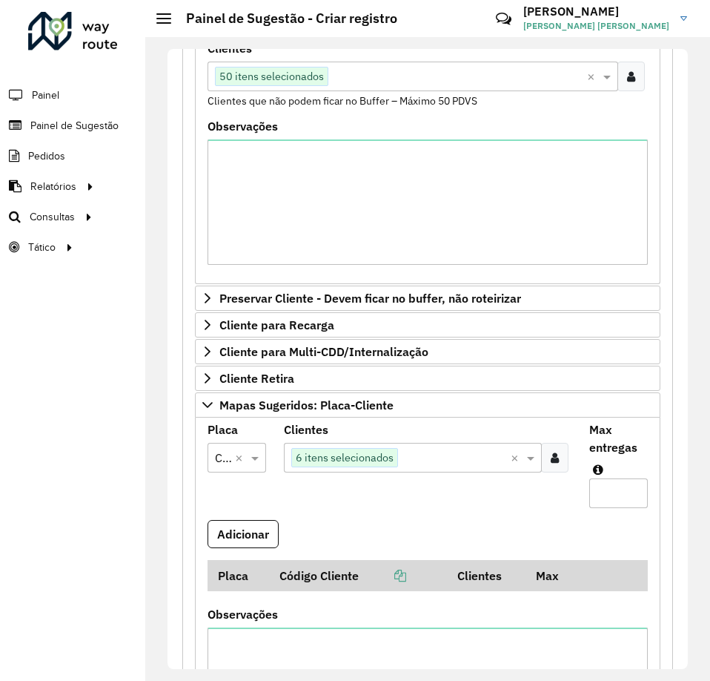
click at [606, 493] on input "Max entregas" at bounding box center [619, 493] width 59 height 30
type input "*"
click at [248, 544] on button "Adicionar" at bounding box center [243, 534] width 71 height 28
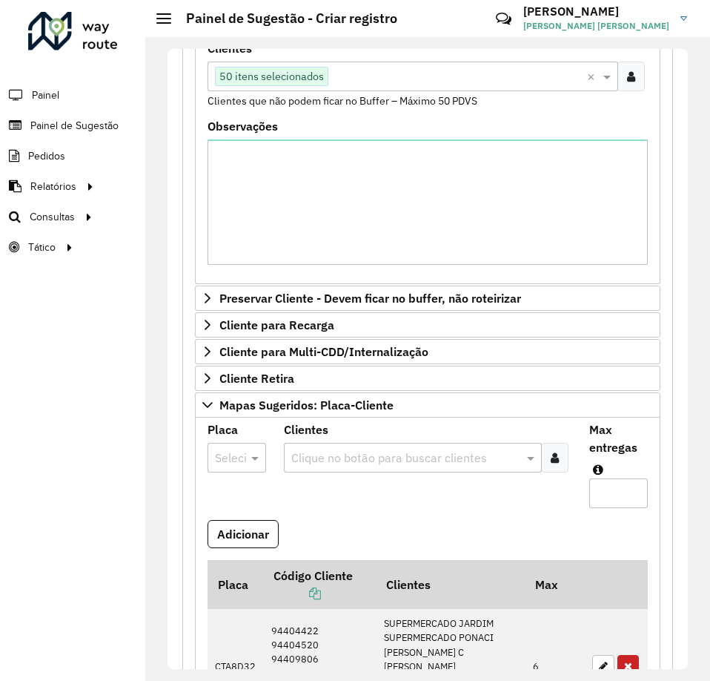
click at [231, 460] on div at bounding box center [237, 457] width 59 height 19
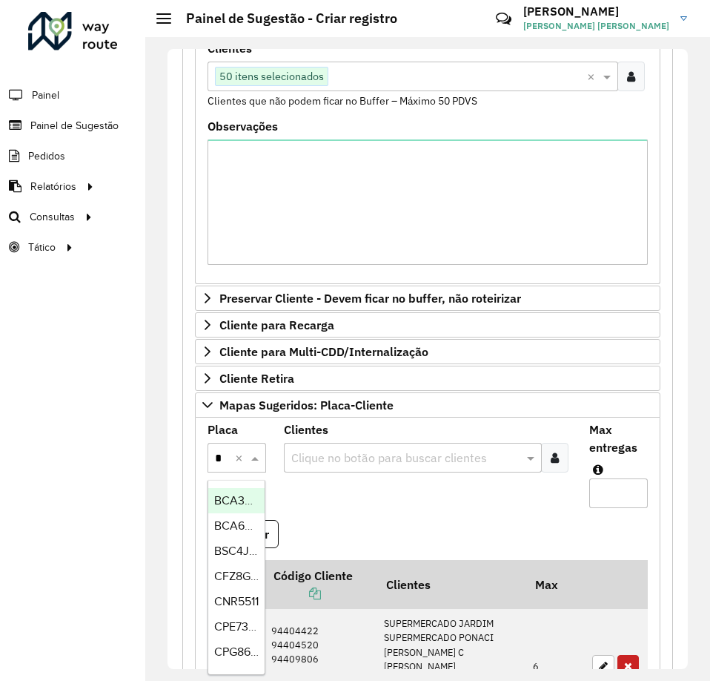
scroll to position [380, 0]
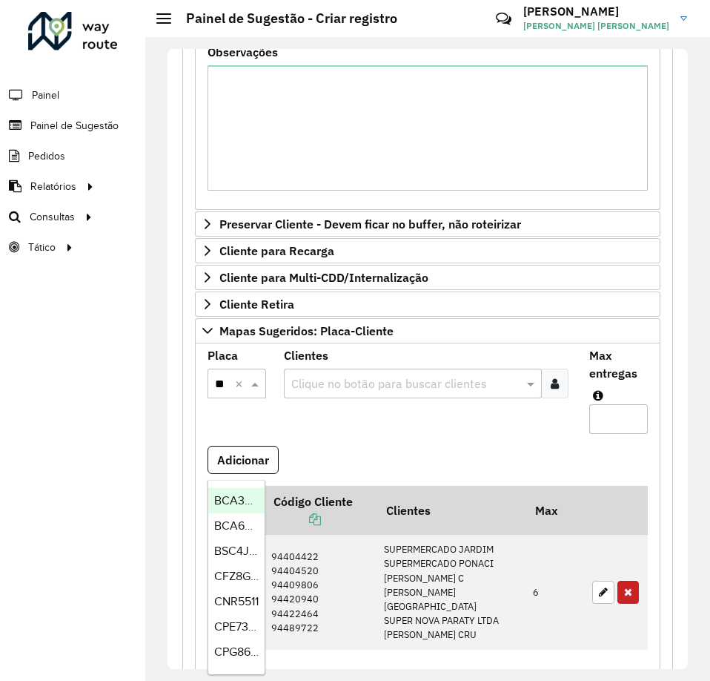
type input "***"
click at [239, 495] on span "GIH8C33" at bounding box center [237, 500] width 47 height 13
click at [551, 383] on icon at bounding box center [555, 383] width 8 height 12
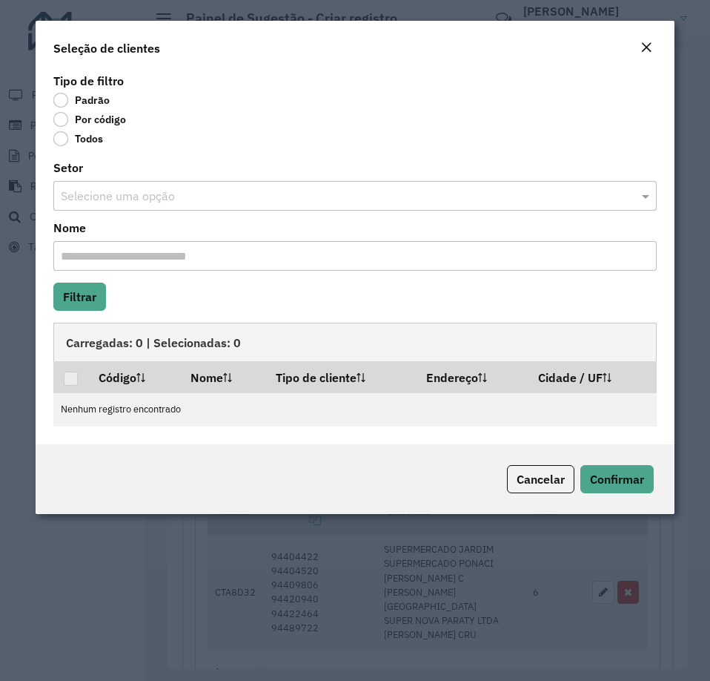
click at [80, 121] on body "**********" at bounding box center [355, 340] width 710 height 681
click at [80, 121] on label "Por código" at bounding box center [89, 119] width 73 height 15
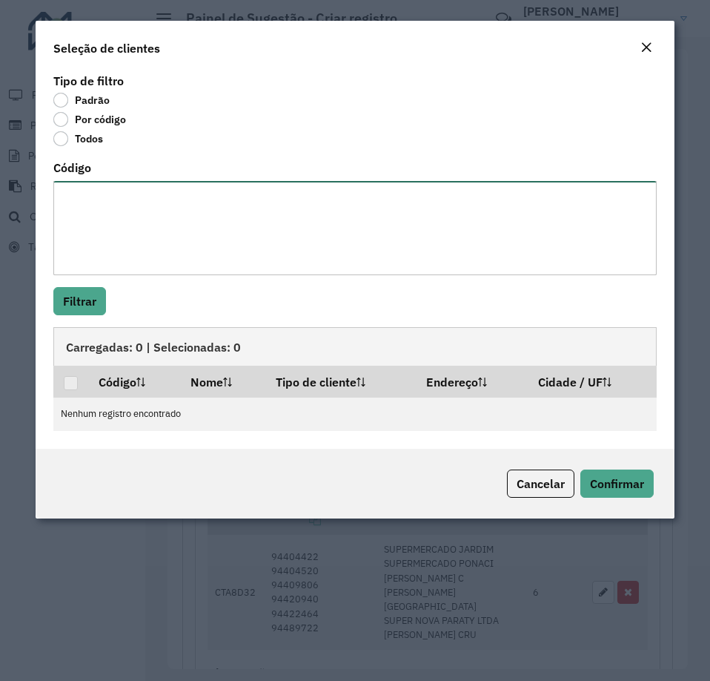
click at [116, 224] on textarea "Código" at bounding box center [355, 228] width 604 height 94
paste textarea "***** **** *****"
type textarea "***** **** *****"
click at [79, 298] on button "Filtrar" at bounding box center [79, 301] width 53 height 28
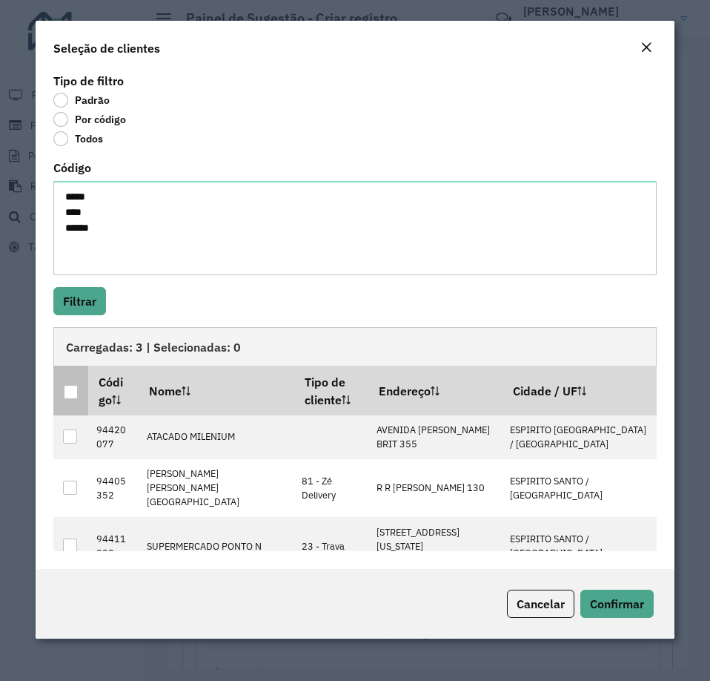
click at [72, 391] on div at bounding box center [71, 392] width 14 height 14
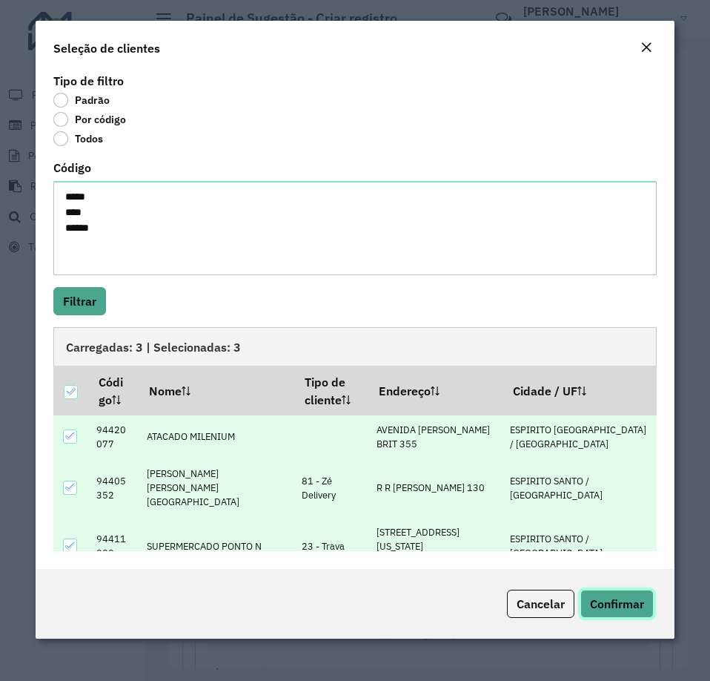
click at [606, 596] on span "Confirmar" at bounding box center [617, 603] width 54 height 15
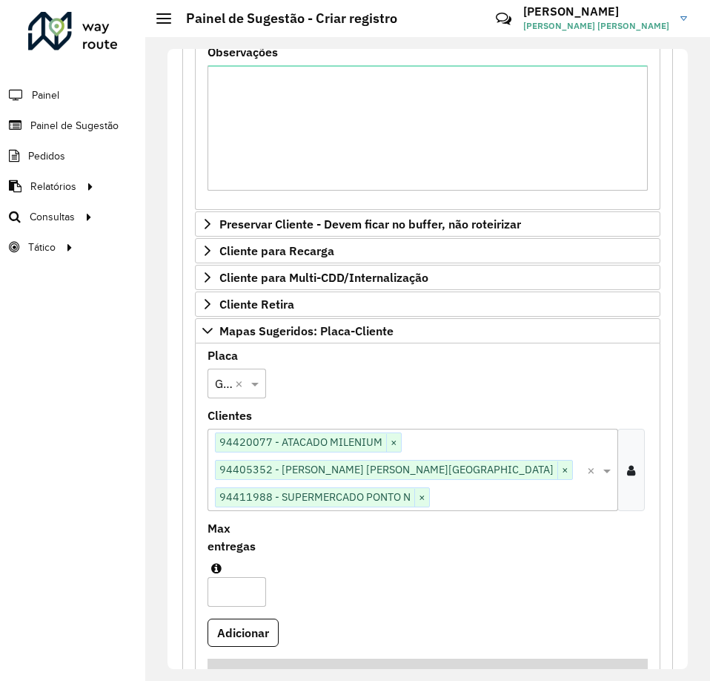
click at [266, 577] on input "Max entregas" at bounding box center [237, 592] width 59 height 30
type input "*"
click at [242, 618] on button "Adicionar" at bounding box center [243, 632] width 71 height 28
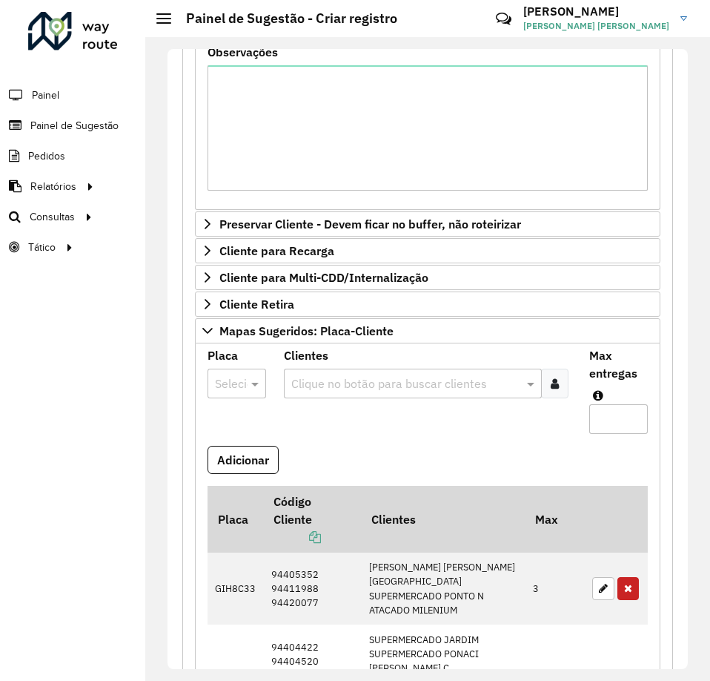
click at [231, 391] on div at bounding box center [237, 383] width 59 height 19
type input "***"
click at [236, 420] on span "RHT5F26" at bounding box center [238, 426] width 49 height 13
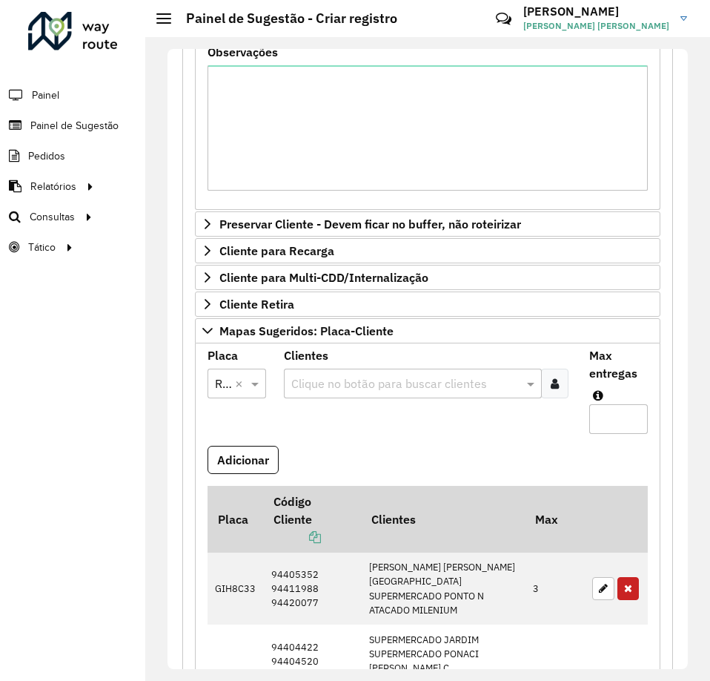
click at [557, 383] on div at bounding box center [554, 384] width 27 height 30
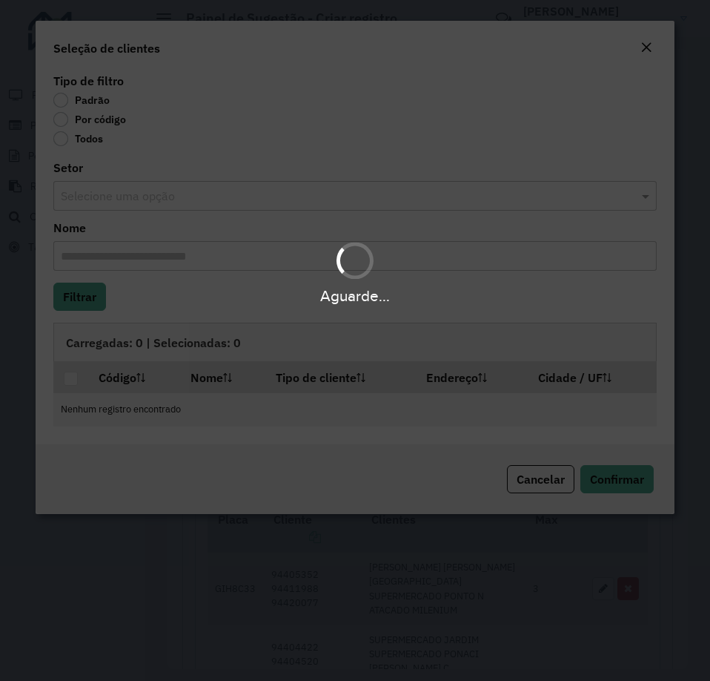
click at [81, 122] on body "**********" at bounding box center [355, 340] width 710 height 681
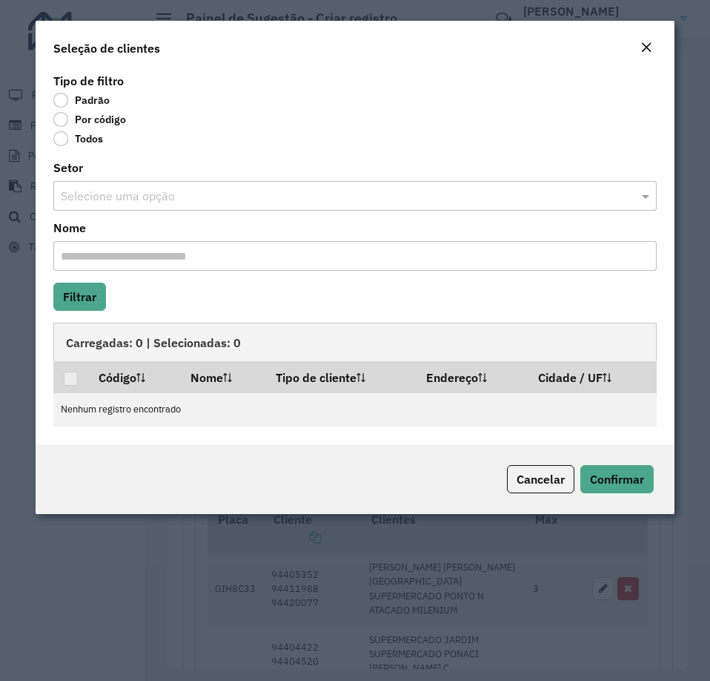
click at [81, 122] on label "Por código" at bounding box center [89, 119] width 73 height 15
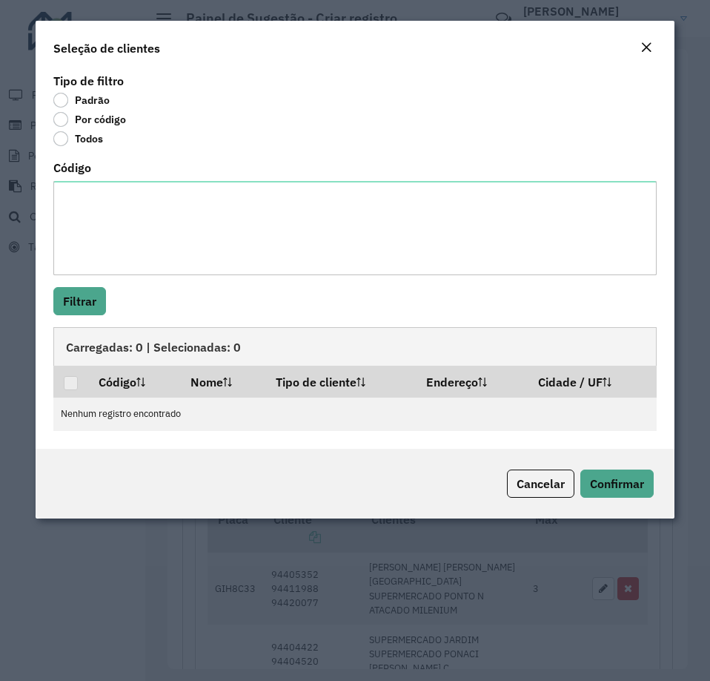
click at [90, 176] on div "Código" at bounding box center [355, 218] width 604 height 113
click at [97, 202] on textarea "Código" at bounding box center [355, 228] width 604 height 94
paste textarea "**** ***** **** ****"
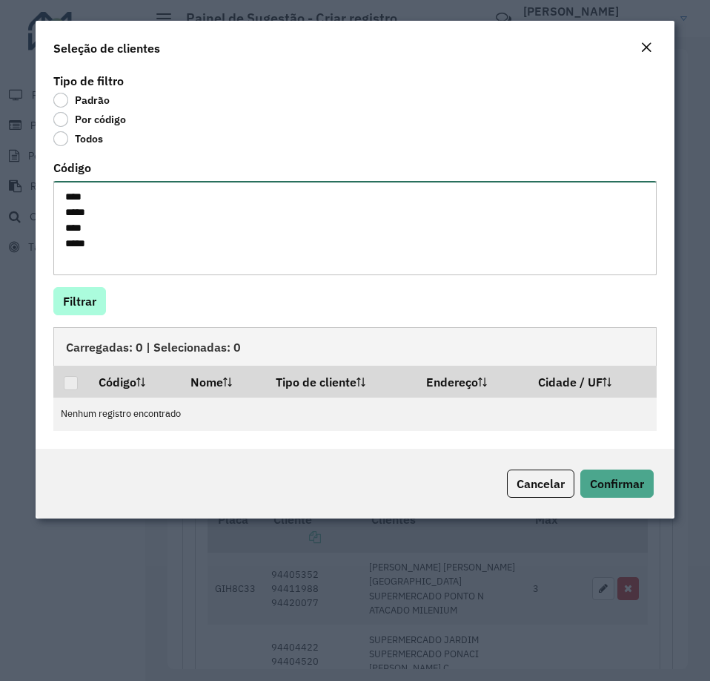
type textarea "**** ***** **** ****"
click at [84, 294] on button "Filtrar" at bounding box center [79, 301] width 53 height 28
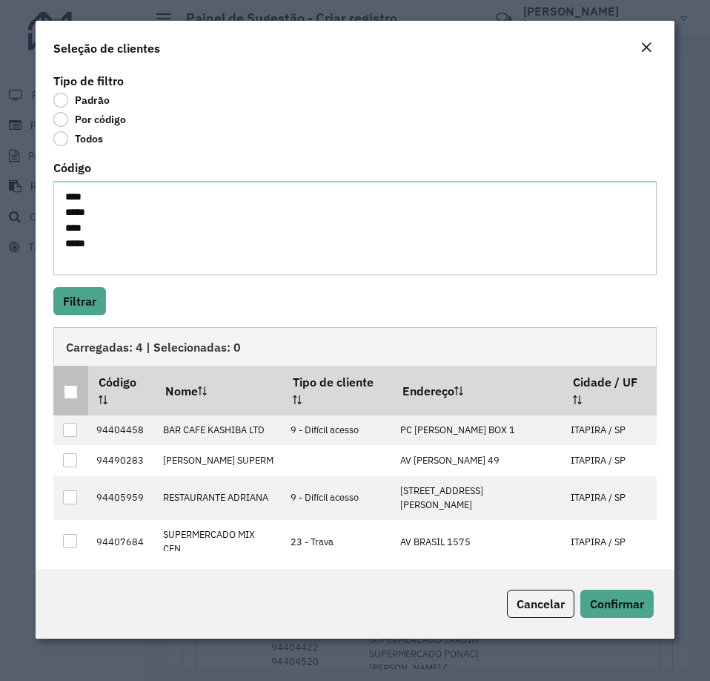
click at [73, 396] on div at bounding box center [71, 392] width 14 height 14
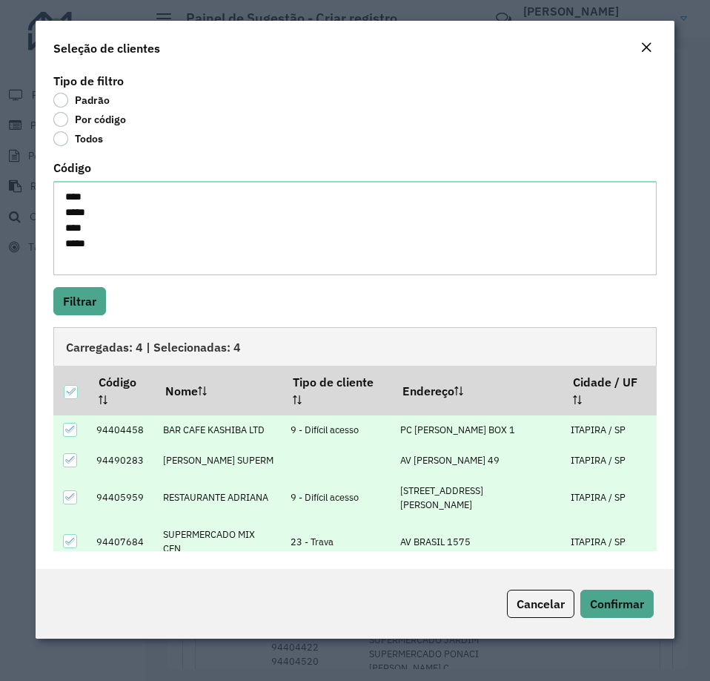
scroll to position [26, 0]
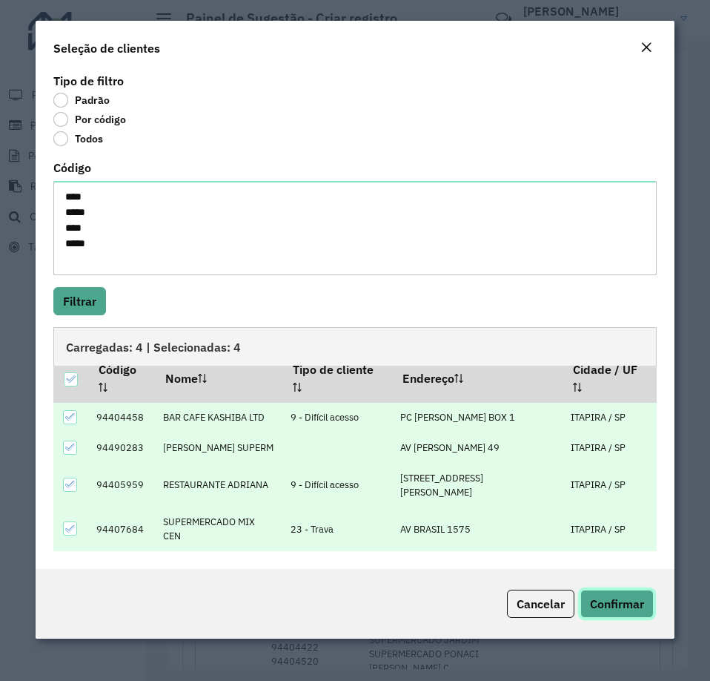
click at [610, 601] on span "Confirmar" at bounding box center [617, 603] width 54 height 15
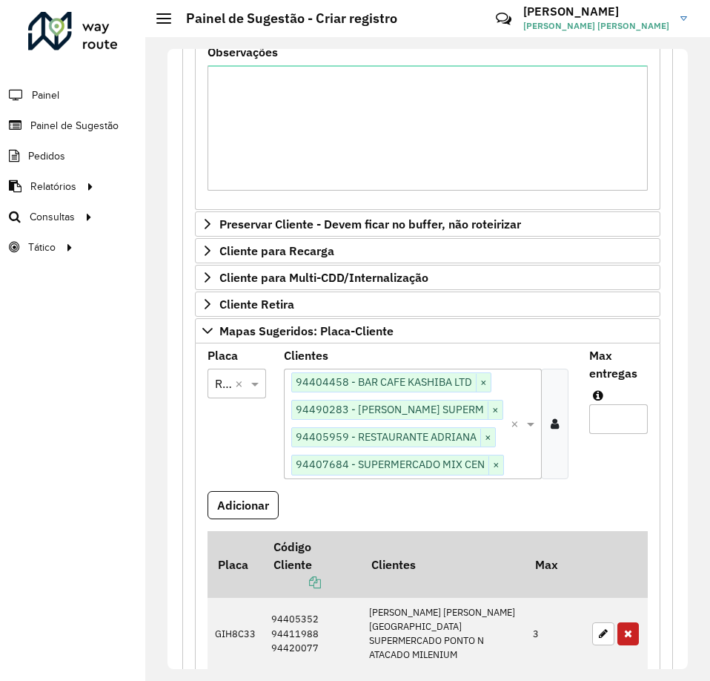
click at [607, 415] on input "Max entregas" at bounding box center [619, 419] width 59 height 30
type input "*"
click at [230, 510] on button "Adicionar" at bounding box center [243, 505] width 71 height 28
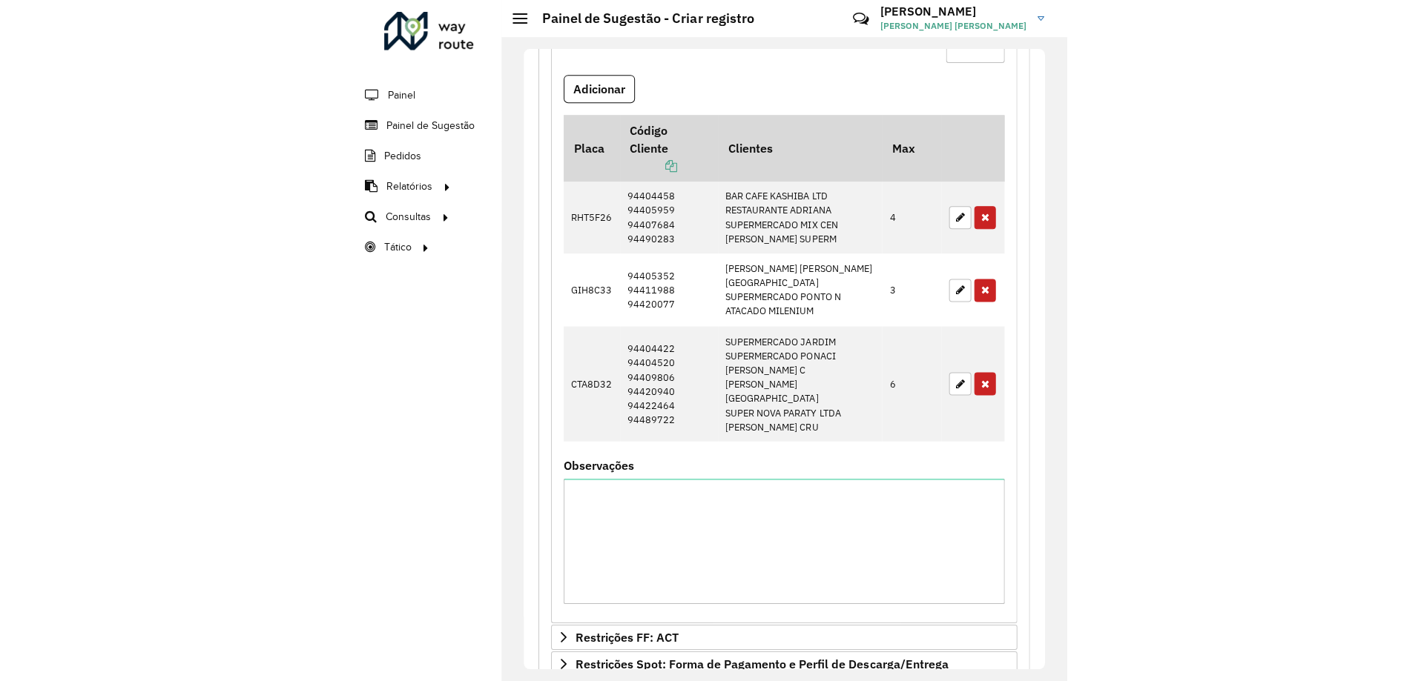
scroll to position [1010, 0]
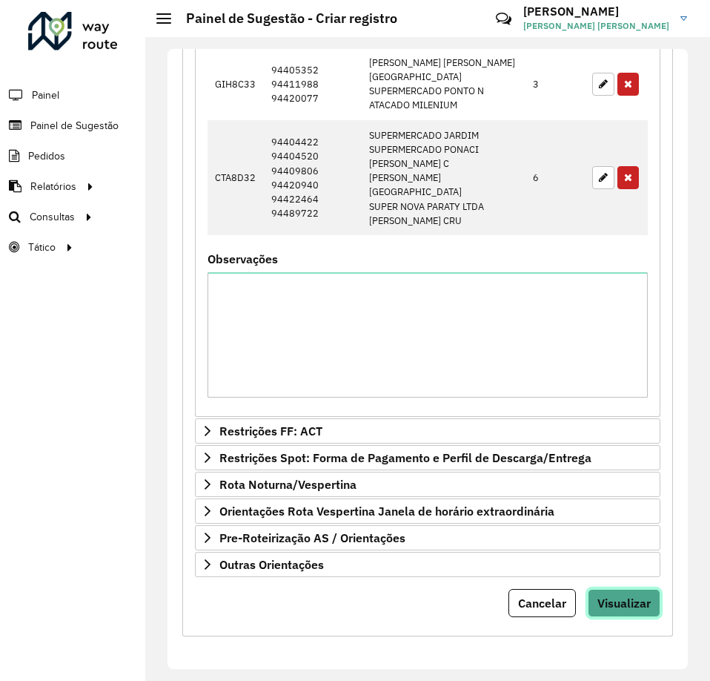
click at [614, 602] on span "Visualizar" at bounding box center [624, 602] width 53 height 15
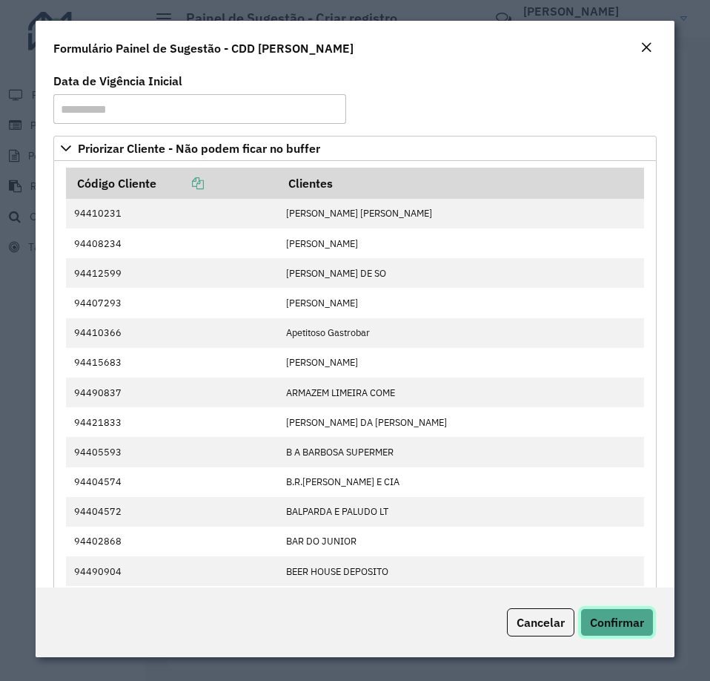
click at [617, 624] on span "Confirmar" at bounding box center [617, 622] width 54 height 15
